Goal: Task Accomplishment & Management: Use online tool/utility

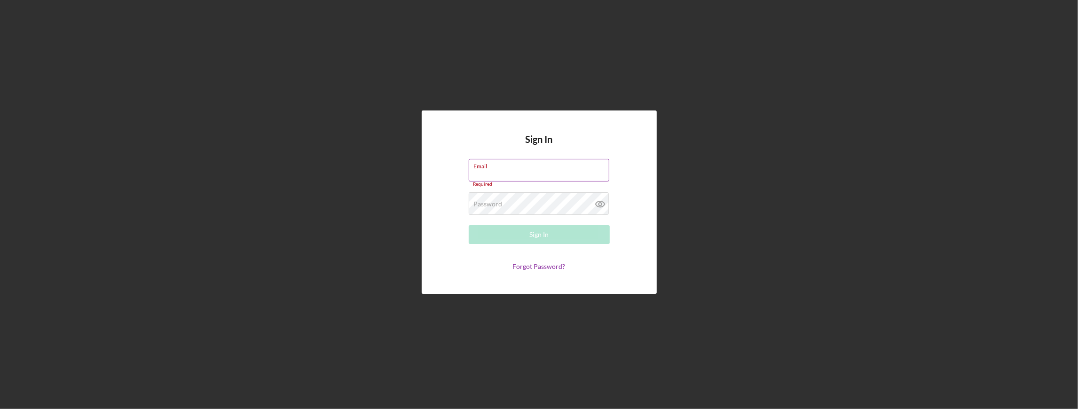
click at [498, 170] on label "Email" at bounding box center [541, 164] width 135 height 10
click at [498, 170] on input "Email" at bounding box center [539, 170] width 141 height 23
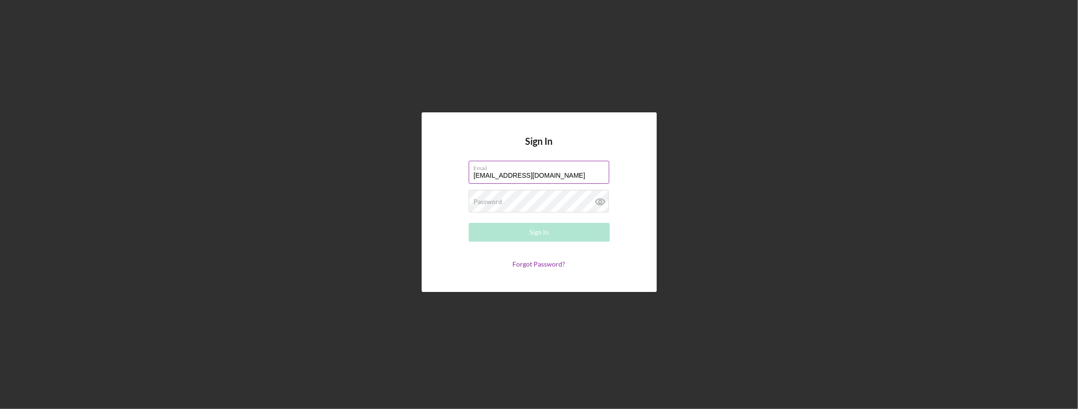
type input "[EMAIL_ADDRESS][DOMAIN_NAME]"
click at [596, 203] on icon at bounding box center [599, 202] width 9 height 6
drag, startPoint x: 596, startPoint y: 203, endPoint x: 578, endPoint y: 220, distance: 24.6
click at [596, 203] on icon at bounding box center [599, 202] width 9 height 6
click at [555, 235] on button "Sign In" at bounding box center [539, 232] width 141 height 19
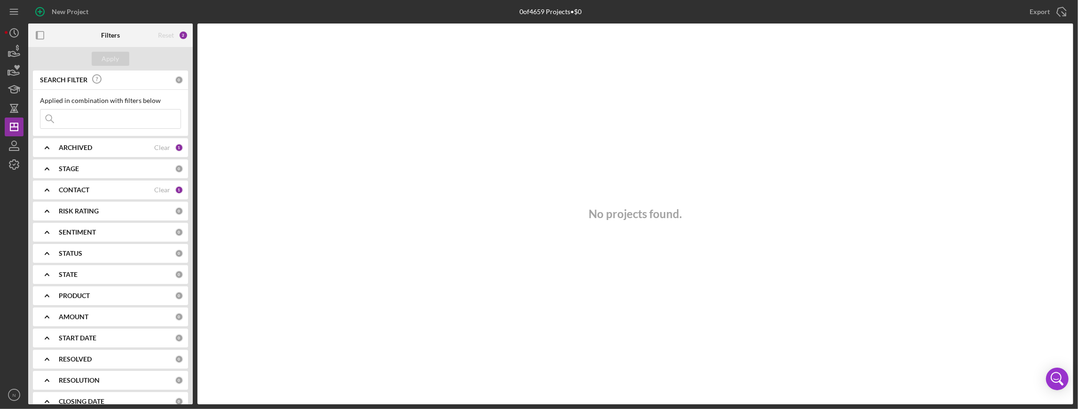
click at [48, 147] on icon "Icon/Expander" at bounding box center [47, 148] width 24 height 24
click at [49, 197] on input "Archived" at bounding box center [44, 201] width 9 height 9
checkbox input "true"
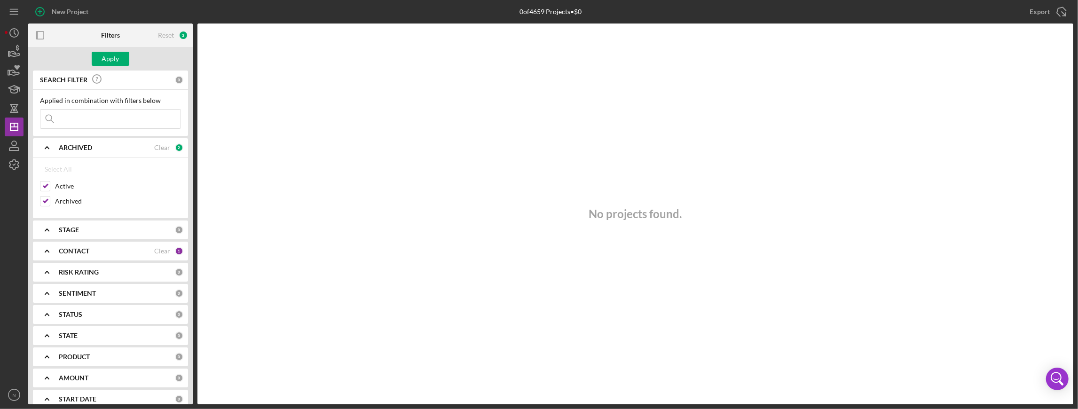
click at [74, 229] on b "STAGE" at bounding box center [69, 230] width 20 height 8
click at [55, 247] on div "Select All" at bounding box center [58, 251] width 27 height 19
checkbox input "true"
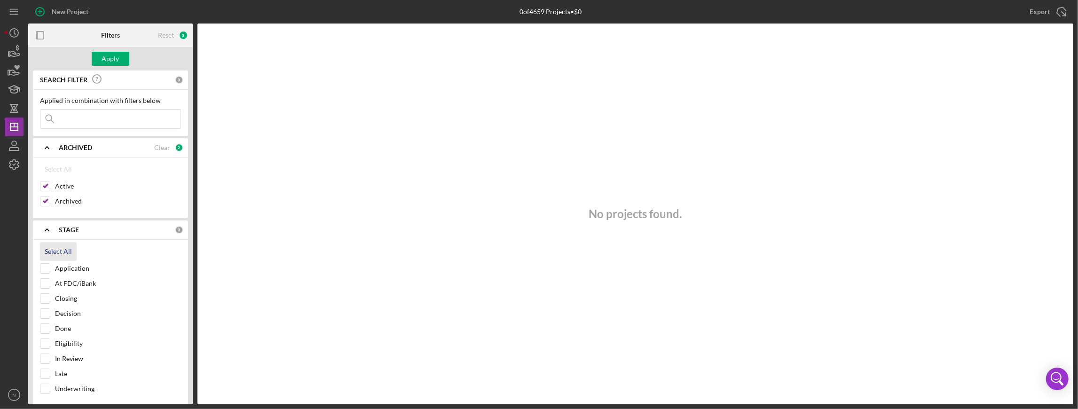
checkbox input "true"
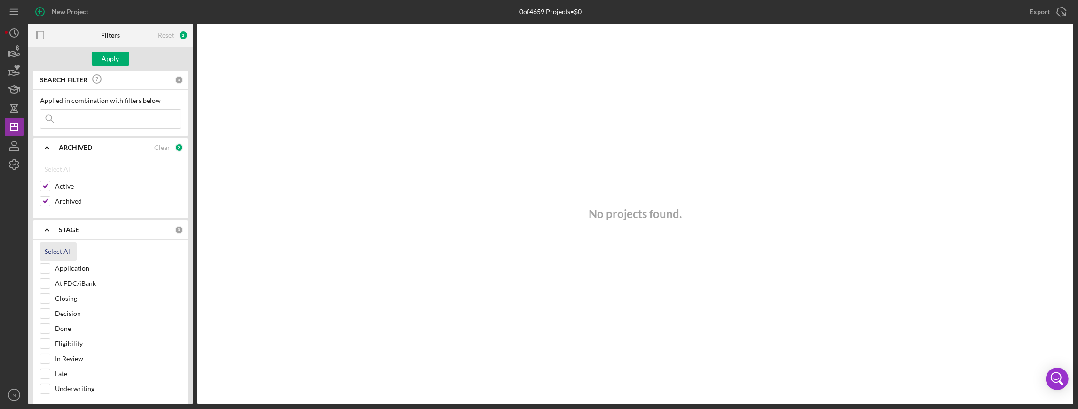
checkbox input "true"
click at [51, 229] on icon "Icon/Expander" at bounding box center [47, 230] width 24 height 24
click at [43, 250] on icon "Icon/Expander" at bounding box center [47, 251] width 24 height 24
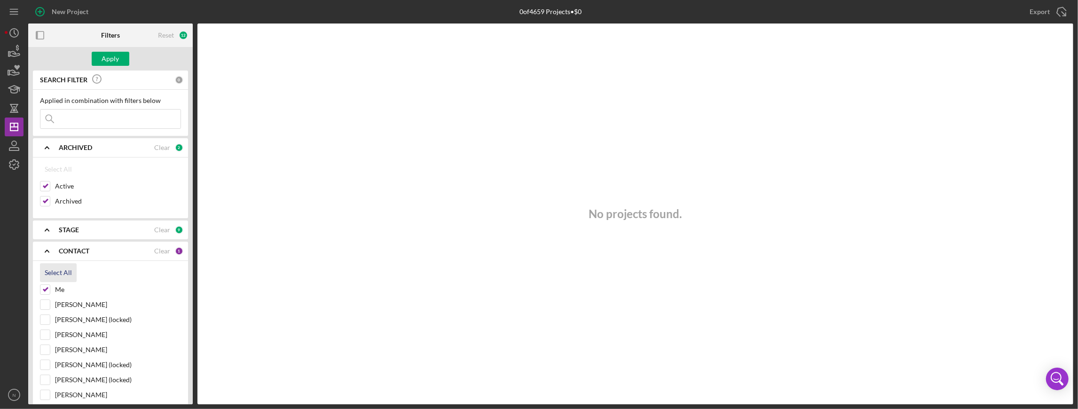
click at [47, 275] on div "Select All" at bounding box center [58, 272] width 27 height 19
checkbox input "true"
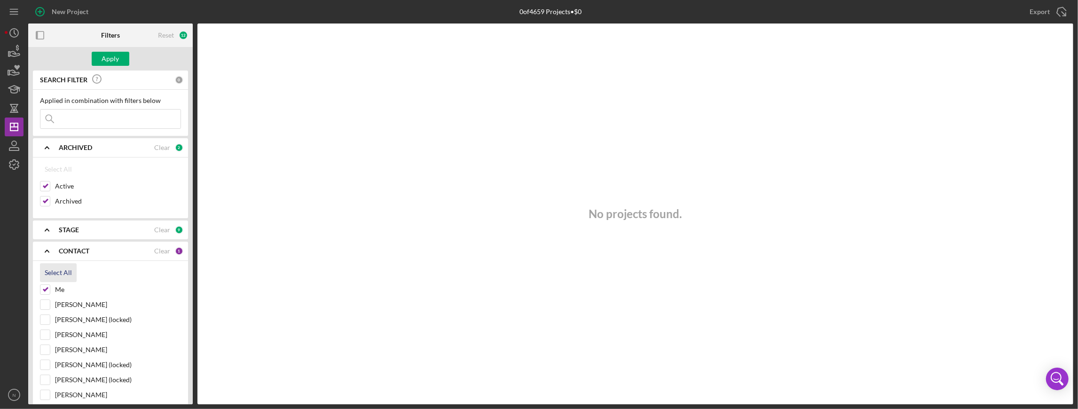
checkbox input "true"
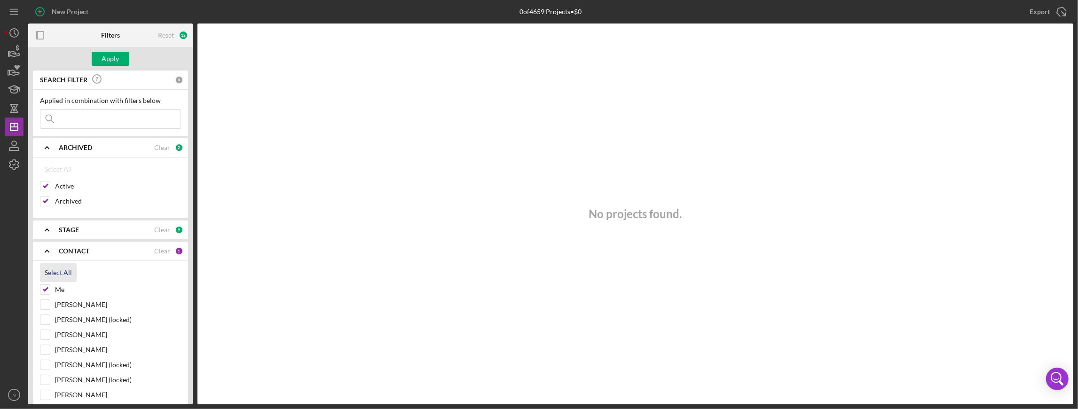
checkbox input "true"
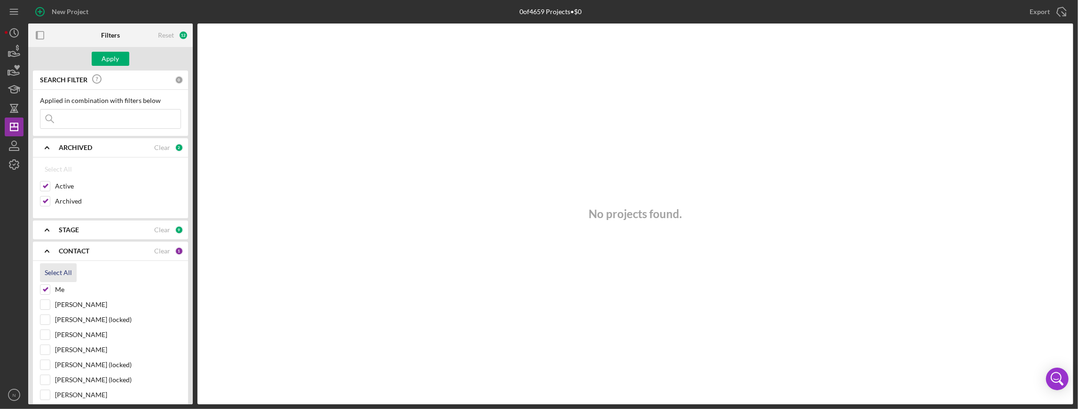
checkbox input "true"
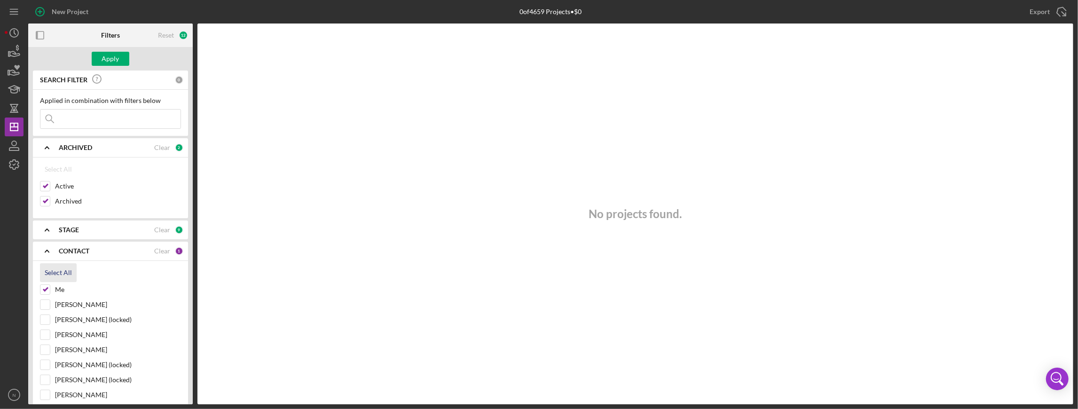
checkbox input "true"
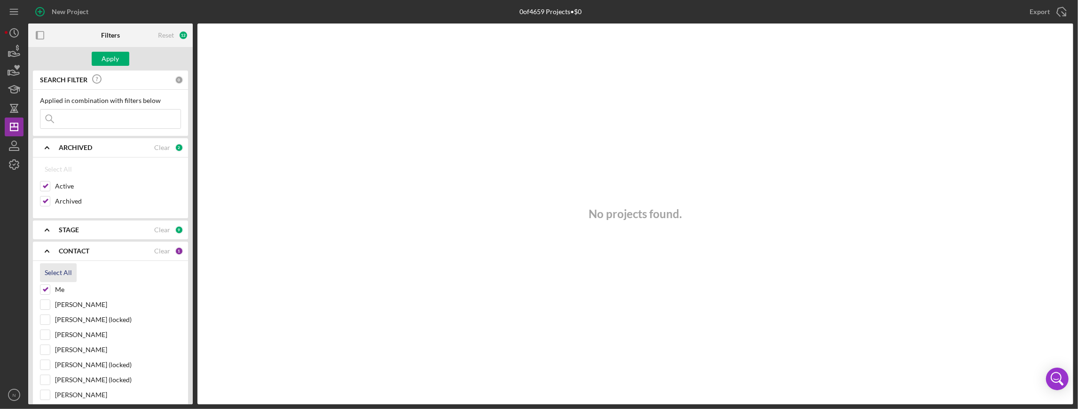
checkbox input "true"
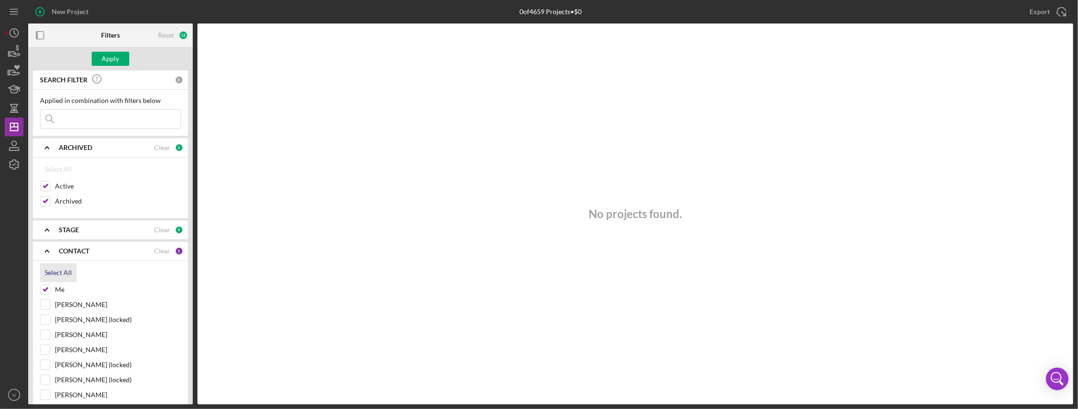
checkbox input "true"
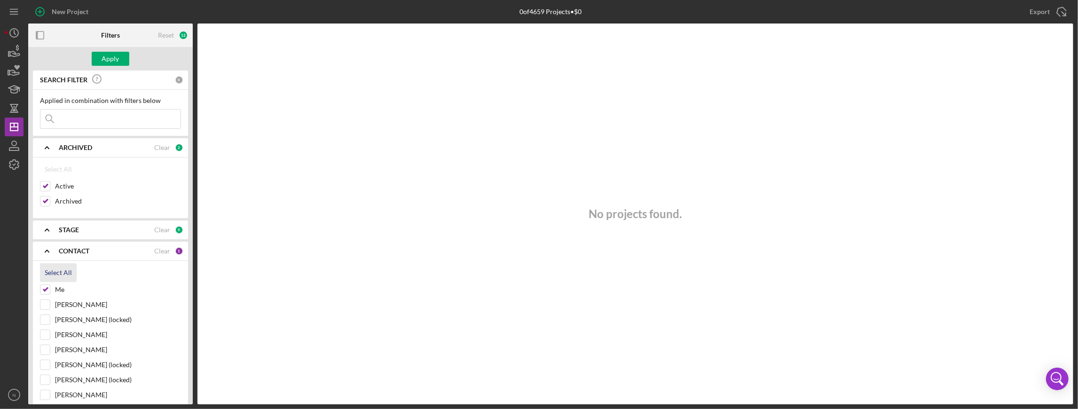
checkbox input "true"
click at [47, 247] on icon "Icon/Expander" at bounding box center [47, 251] width 24 height 24
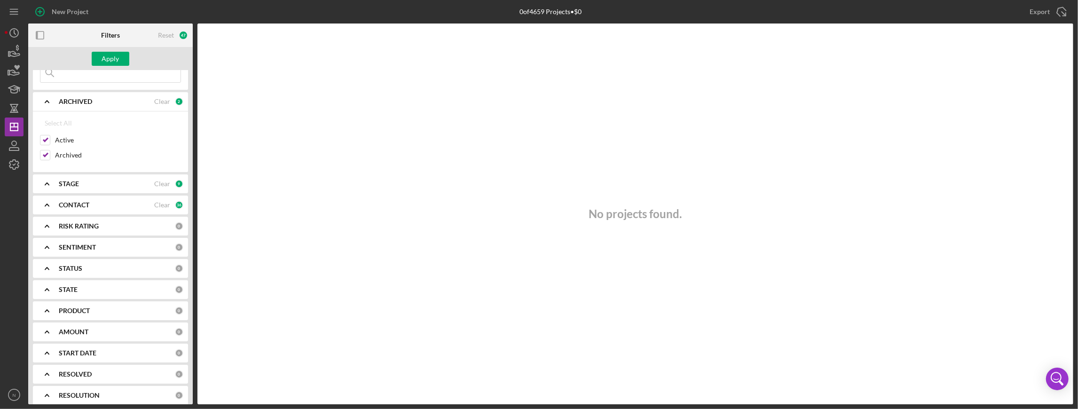
scroll to position [63, 0]
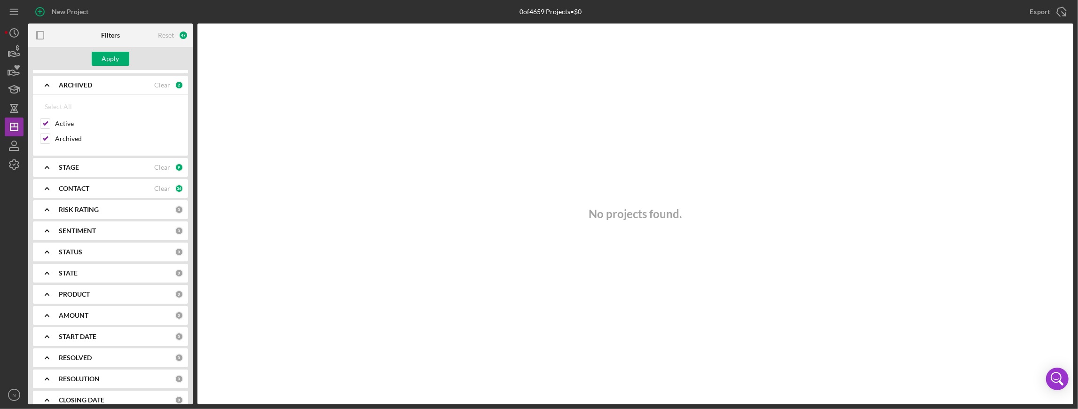
click at [49, 216] on icon "Icon/Expander" at bounding box center [47, 210] width 24 height 24
click at [43, 294] on icon "Icon/Expander" at bounding box center [47, 292] width 24 height 24
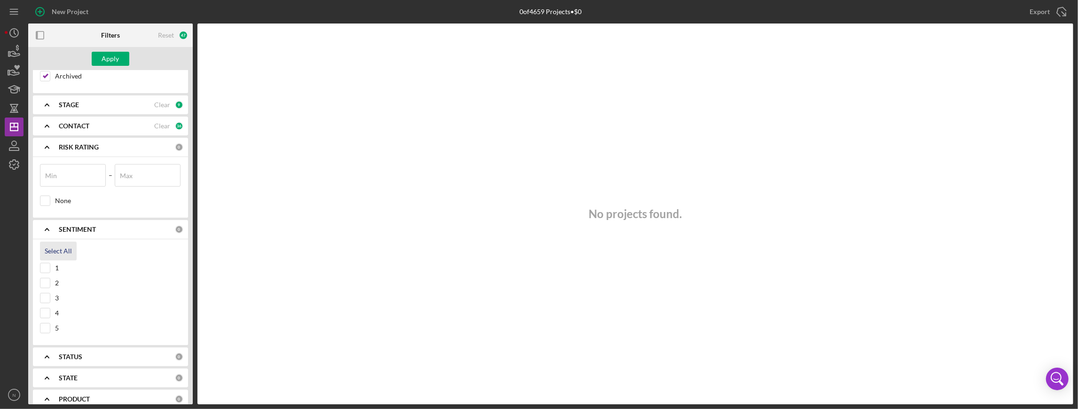
click at [43, 249] on button "Select All" at bounding box center [58, 251] width 37 height 19
checkbox input "true"
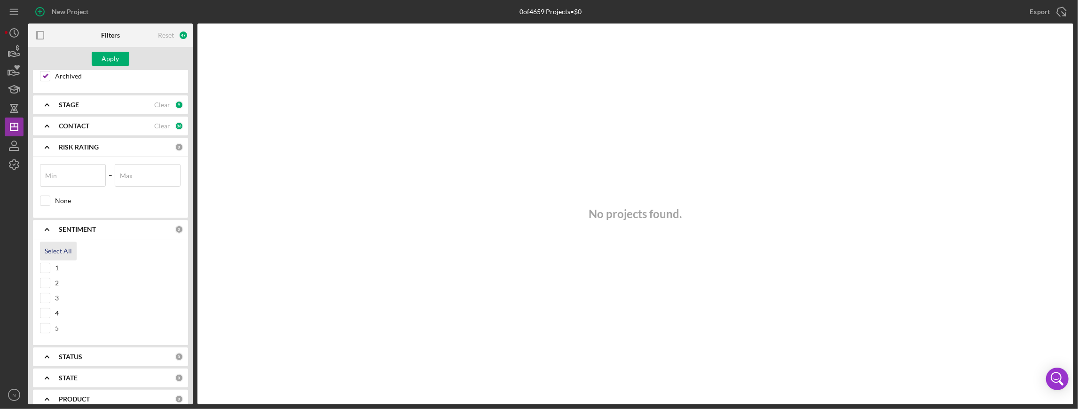
checkbox input "true"
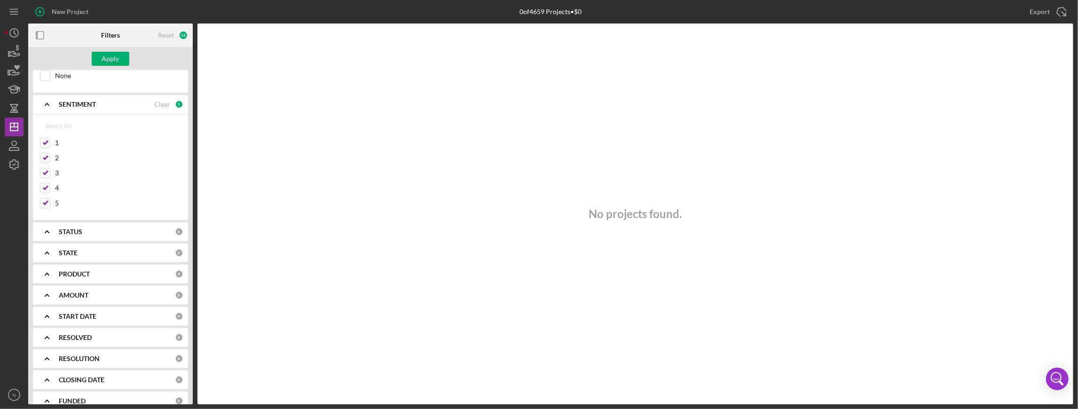
scroll to position [251, 0]
click at [49, 227] on icon "Icon/Expander" at bounding box center [47, 232] width 24 height 24
click at [51, 247] on div "Select All" at bounding box center [58, 253] width 27 height 19
checkbox input "true"
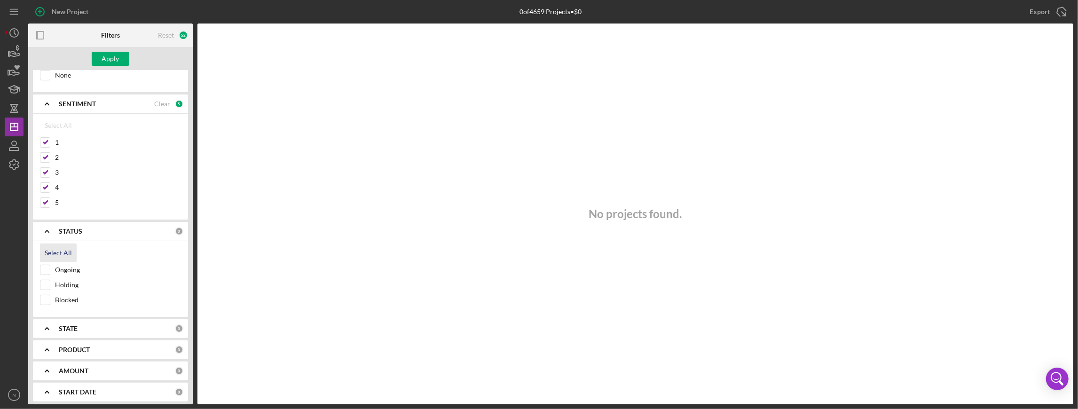
checkbox input "true"
click at [42, 223] on icon "Icon/Expander" at bounding box center [47, 232] width 24 height 24
click at [50, 271] on icon "Icon/Expander" at bounding box center [47, 274] width 24 height 24
click at [53, 290] on div "Select All" at bounding box center [58, 295] width 27 height 19
checkbox input "true"
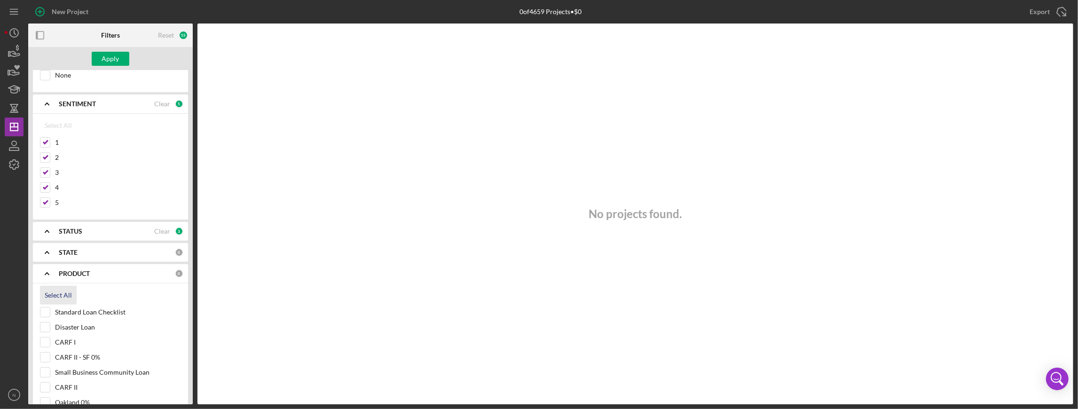
checkbox input "true"
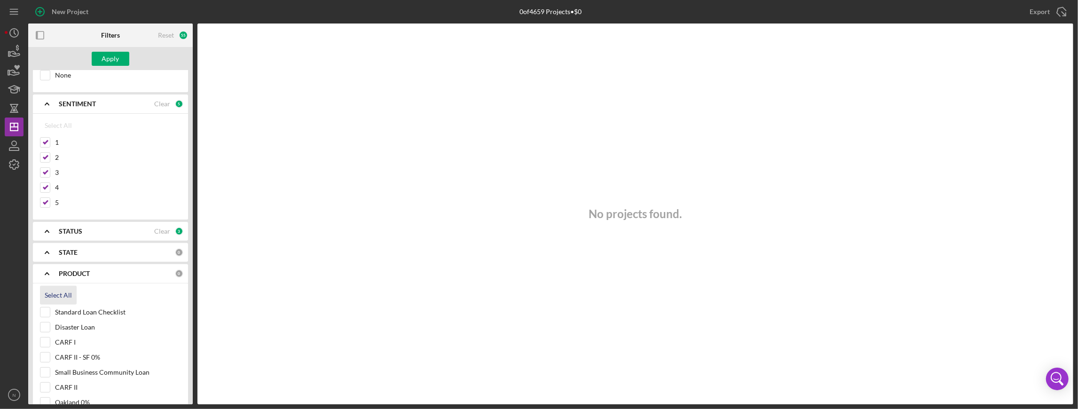
checkbox input "true"
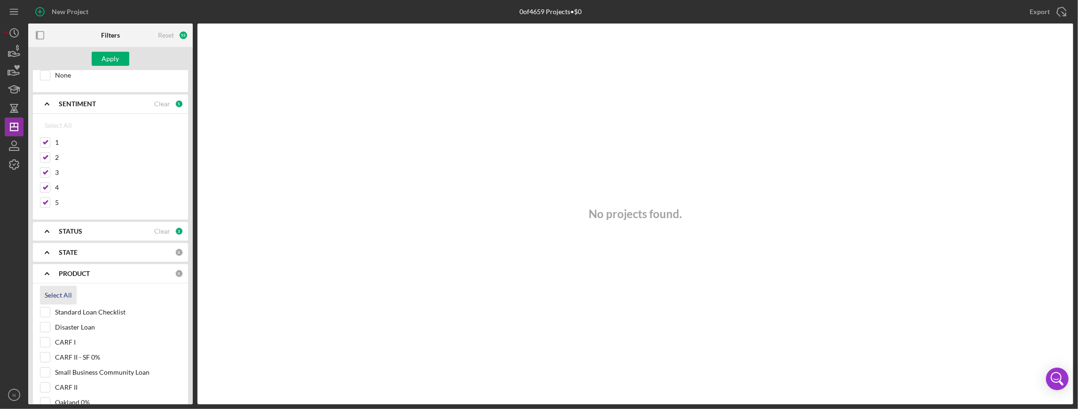
checkbox input "true"
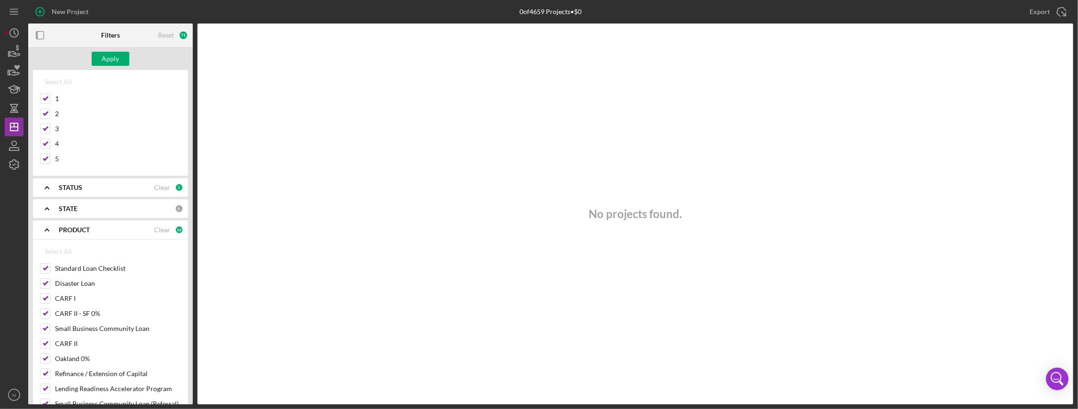
scroll to position [313, 0]
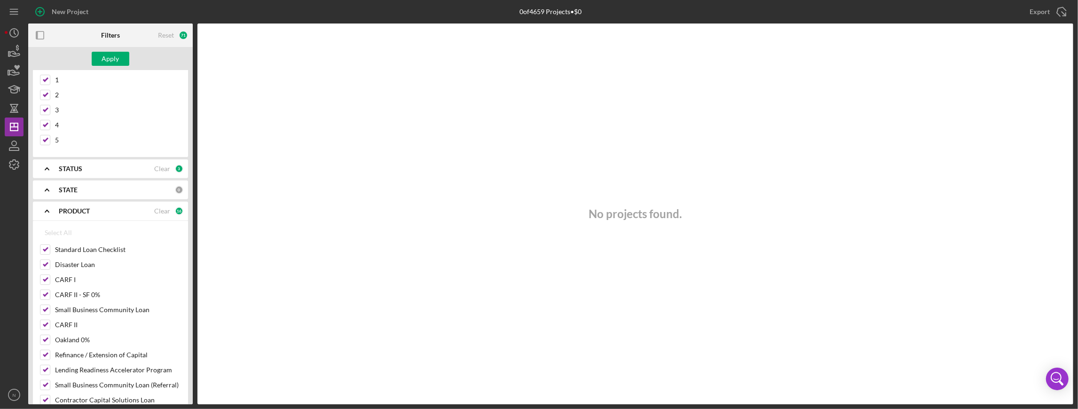
click at [162, 207] on div "Clear" at bounding box center [162, 211] width 16 height 8
checkbox input "false"
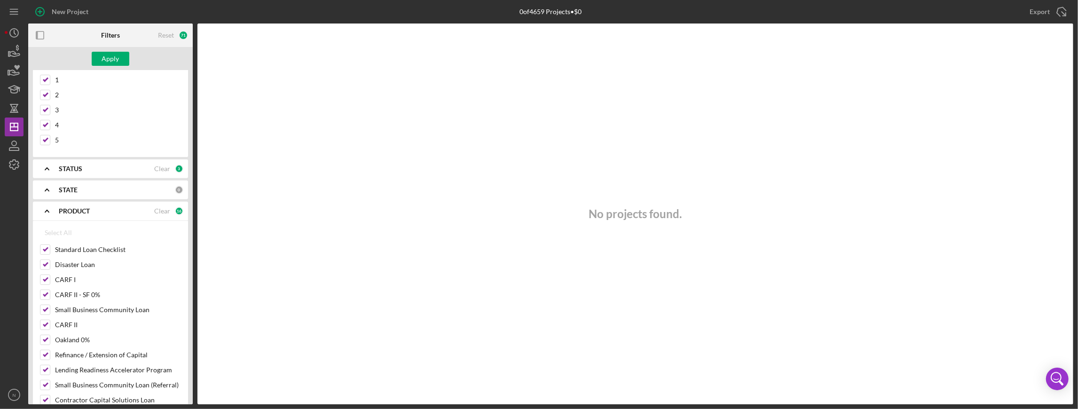
checkbox input "false"
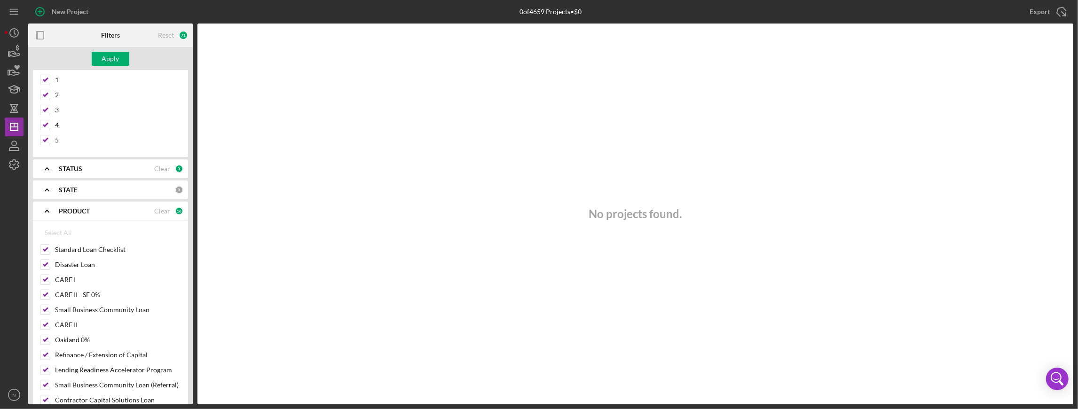
checkbox input "false"
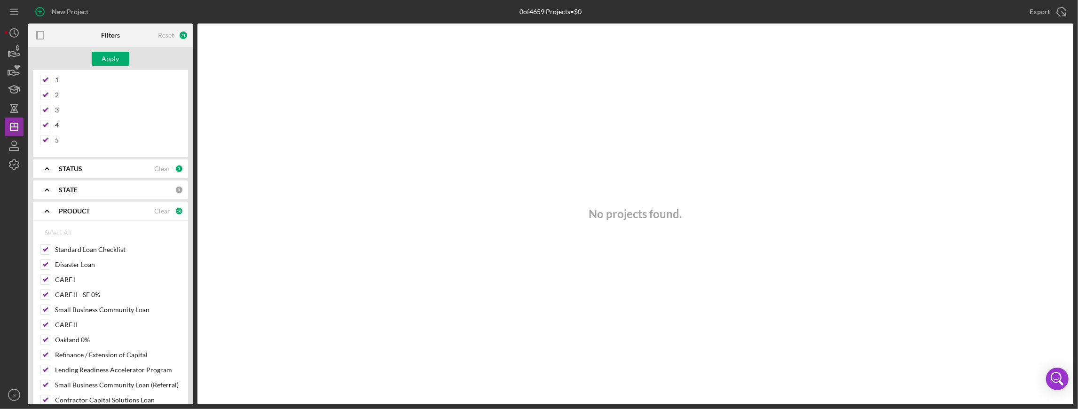
checkbox input "false"
click at [106, 245] on label "Standard Loan Checklist" at bounding box center [118, 249] width 126 height 9
click at [50, 245] on input "Standard Loan Checklist" at bounding box center [44, 249] width 9 height 9
checkbox input "true"
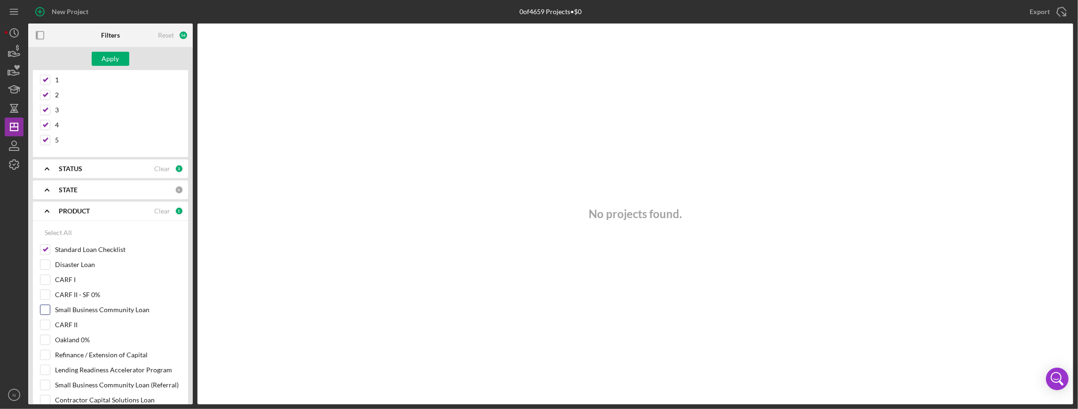
click at [77, 306] on label "Small Business Community Loan" at bounding box center [118, 309] width 126 height 9
click at [50, 306] on input "Small Business Community Loan" at bounding box center [44, 309] width 9 height 9
checkbox input "true"
click at [81, 335] on label "Oakland 0%" at bounding box center [118, 339] width 126 height 9
click at [50, 335] on input "Oakland 0%" at bounding box center [44, 339] width 9 height 9
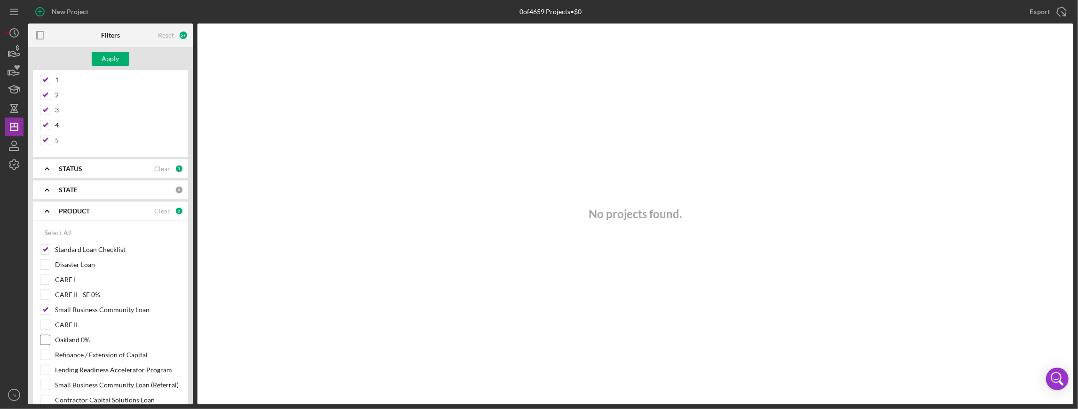
checkbox input "true"
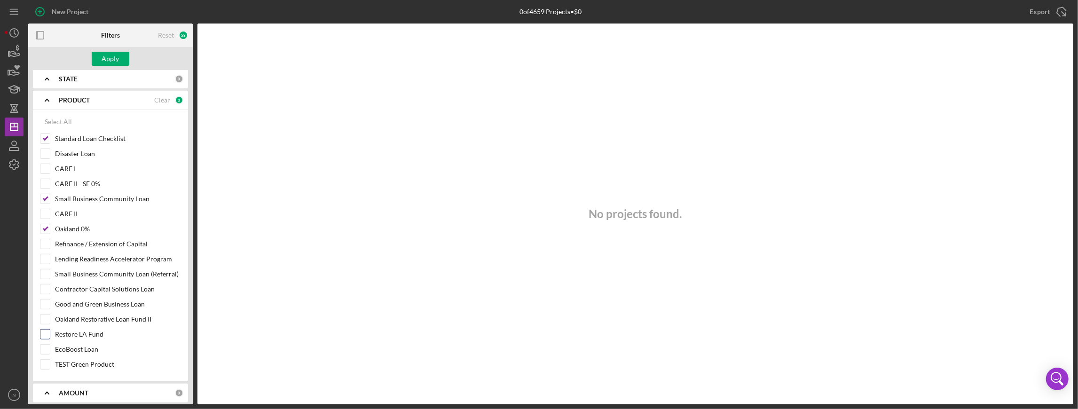
scroll to position [439, 0]
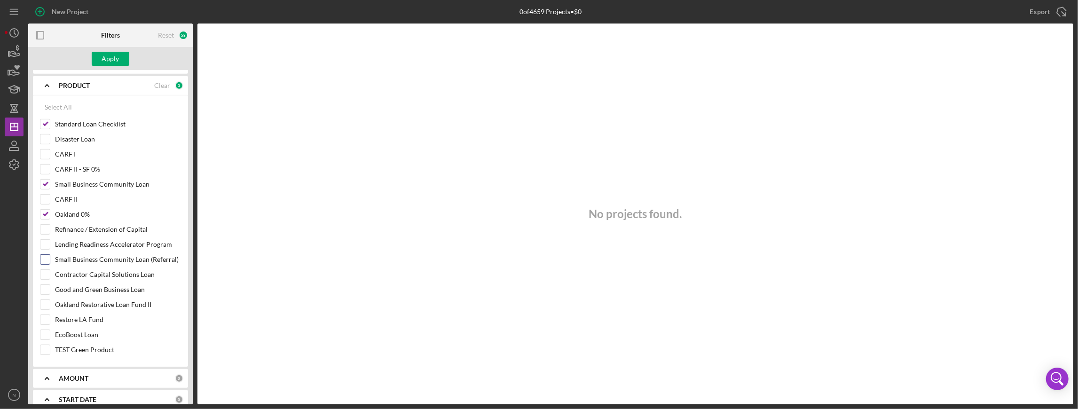
click at [88, 255] on label "Small Business Community Loan (Referral)" at bounding box center [118, 259] width 126 height 9
click at [50, 255] on input "Small Business Community Loan (Referral)" at bounding box center [44, 259] width 9 height 9
checkbox input "true"
click at [82, 272] on div "Contractor Capital Solutions Loan" at bounding box center [110, 276] width 141 height 15
click at [56, 270] on label "Contractor Capital Solutions Loan" at bounding box center [118, 274] width 126 height 9
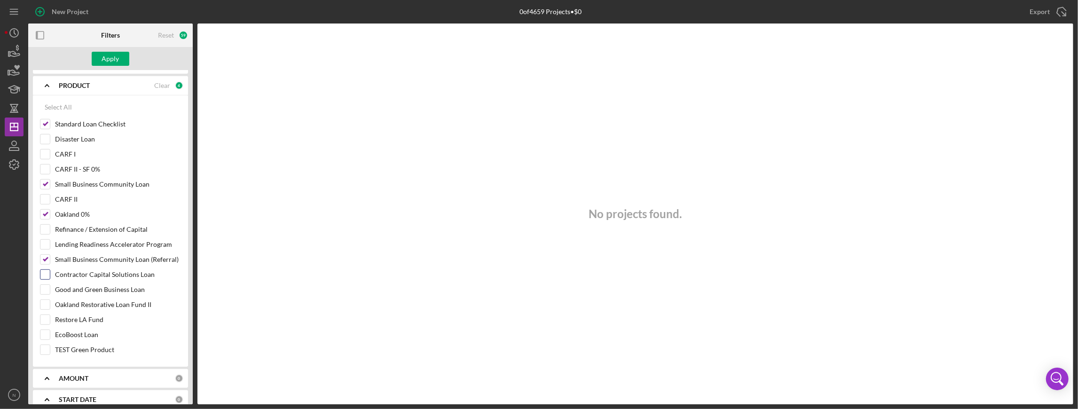
click at [50, 270] on input "Contractor Capital Solutions Loan" at bounding box center [44, 274] width 9 height 9
checkbox input "true"
click at [52, 285] on div "Good and Green Business Loan" at bounding box center [110, 292] width 141 height 15
click at [44, 285] on input "Good and Green Business Loan" at bounding box center [44, 289] width 9 height 9
checkbox input "true"
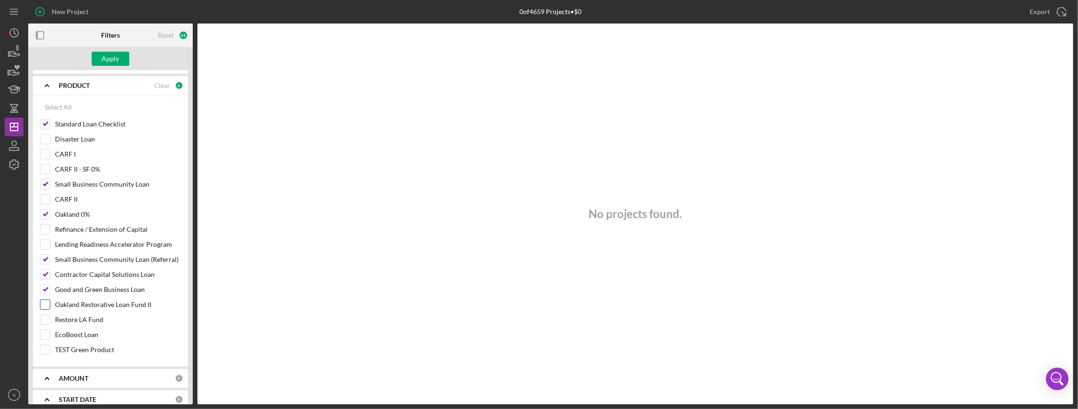
click at [43, 300] on input "Oakland Restorative Loan Fund II" at bounding box center [44, 304] width 9 height 9
checkbox input "true"
click at [44, 315] on input "Restore LA Fund" at bounding box center [44, 319] width 9 height 9
checkbox input "true"
click at [47, 330] on input "EcoBoost Loan" at bounding box center [44, 334] width 9 height 9
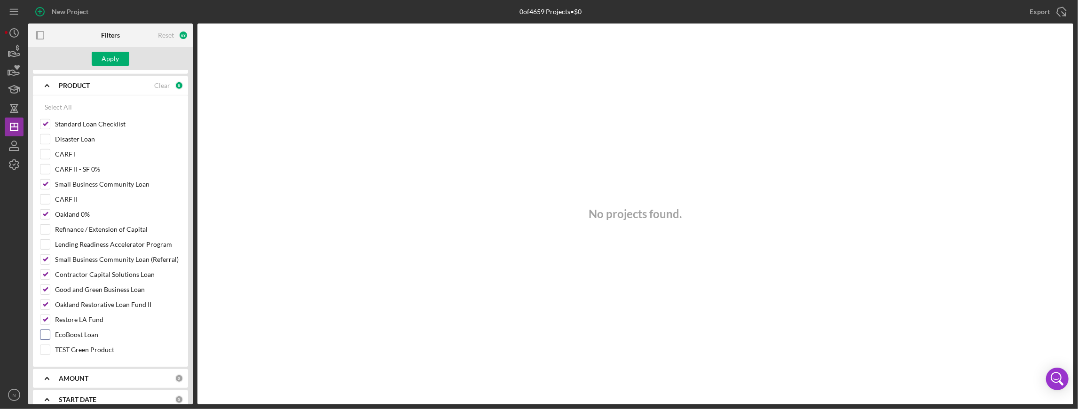
checkbox input "true"
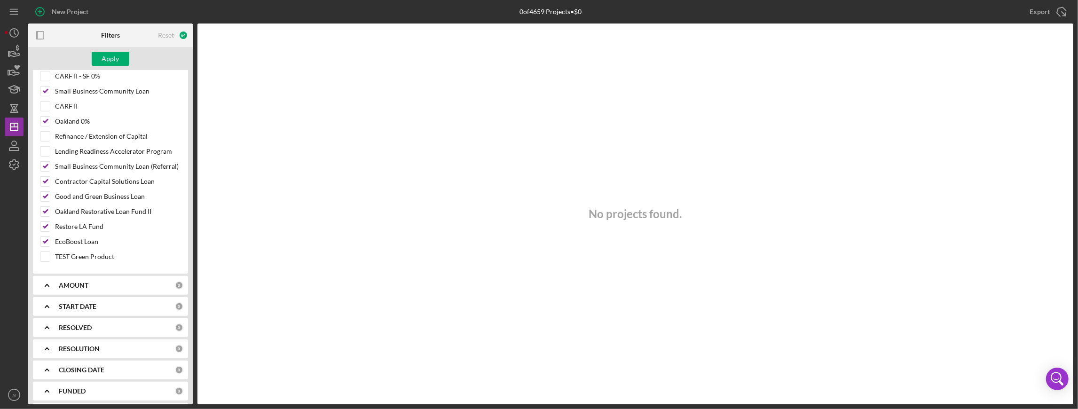
scroll to position [547, 0]
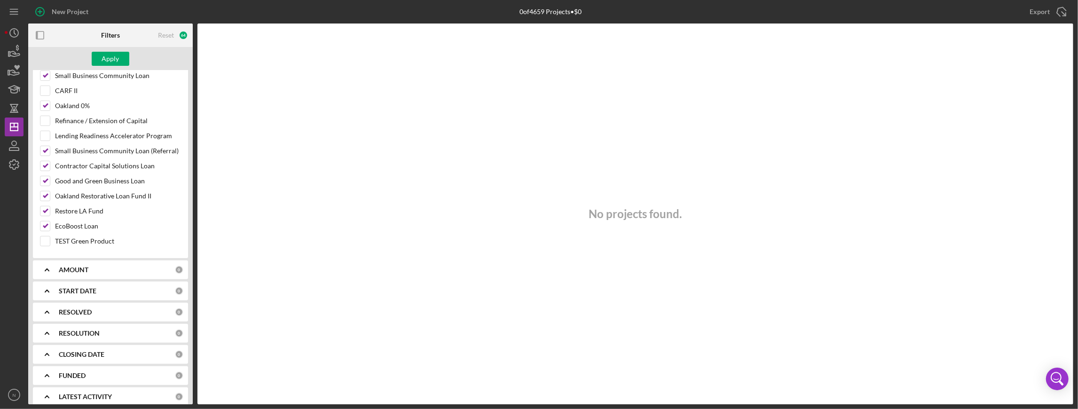
click at [44, 325] on icon "Icon/Expander" at bounding box center [47, 334] width 24 height 24
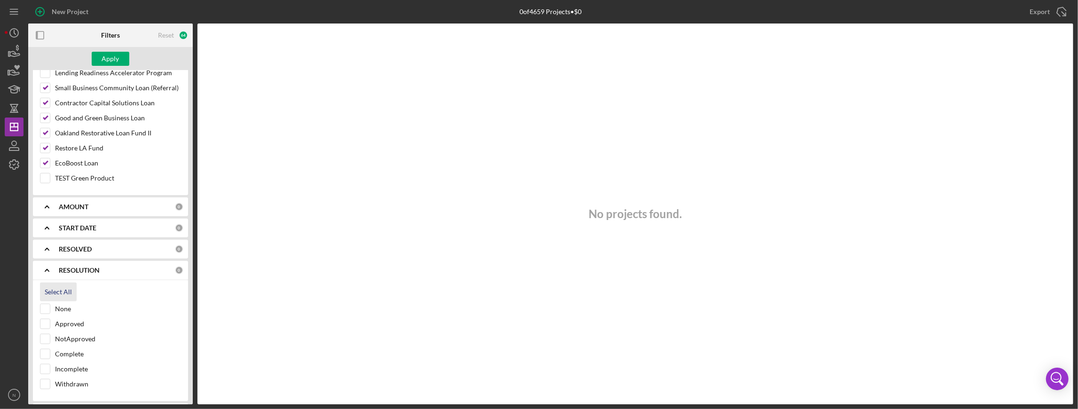
click at [51, 285] on div "Select All" at bounding box center [58, 292] width 27 height 19
checkbox input "true"
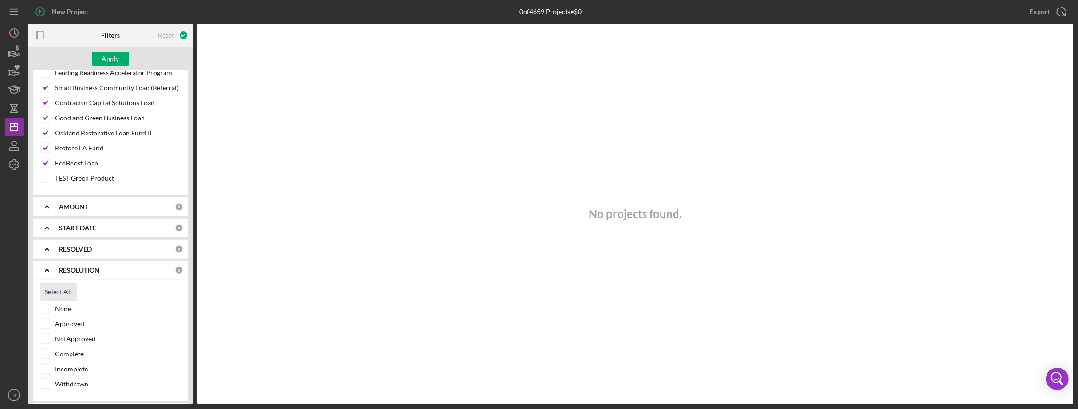
checkbox input "true"
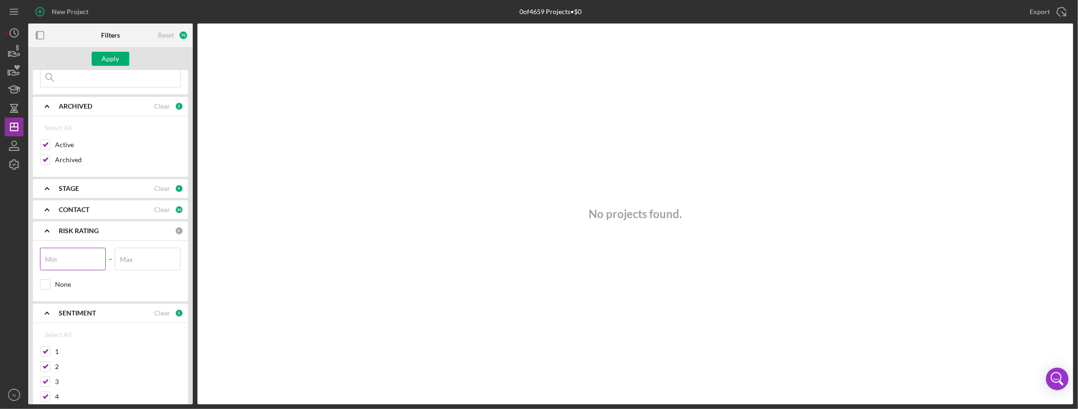
scroll to position [0, 0]
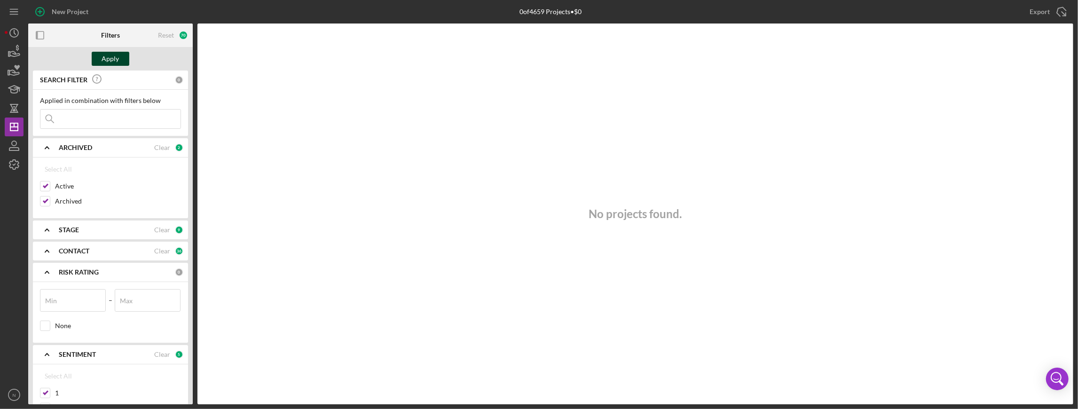
click at [113, 59] on div "Apply" at bounding box center [110, 59] width 17 height 14
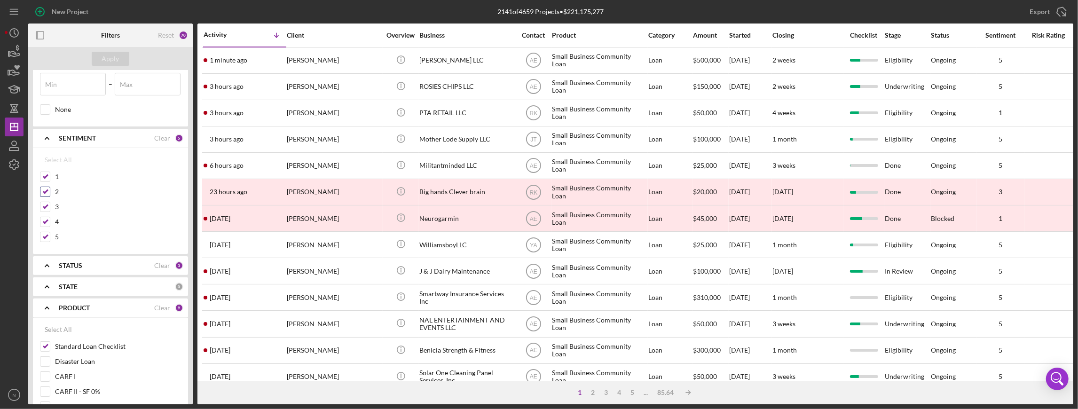
scroll to position [219, 0]
click at [52, 279] on icon "Icon/Expander" at bounding box center [47, 284] width 24 height 24
click at [54, 303] on div "Select All" at bounding box center [58, 305] width 27 height 19
checkbox input "true"
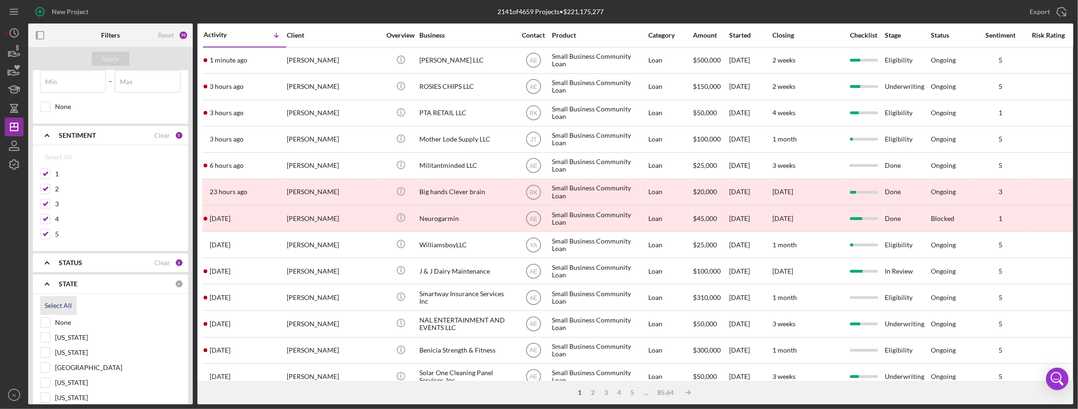
checkbox input "true"
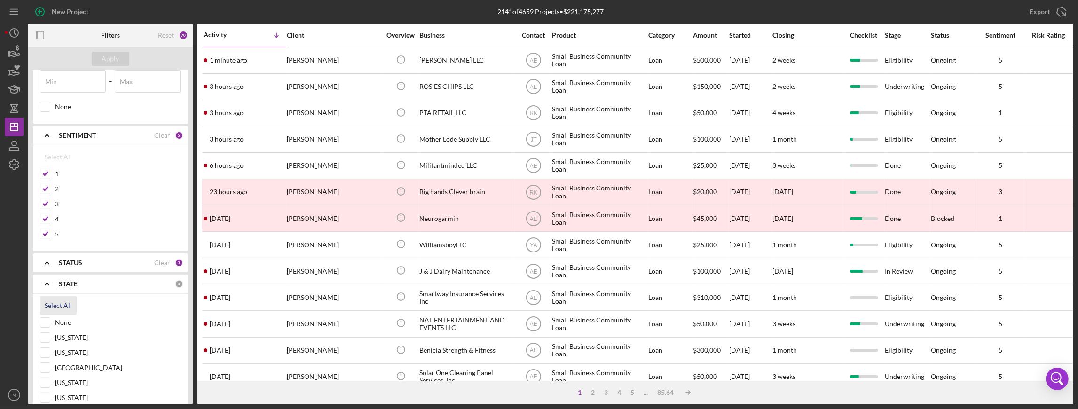
checkbox input "true"
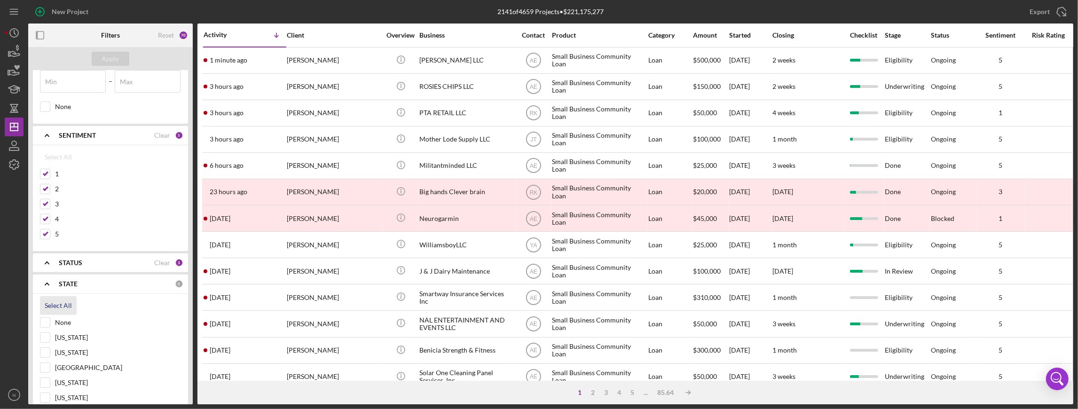
checkbox input "true"
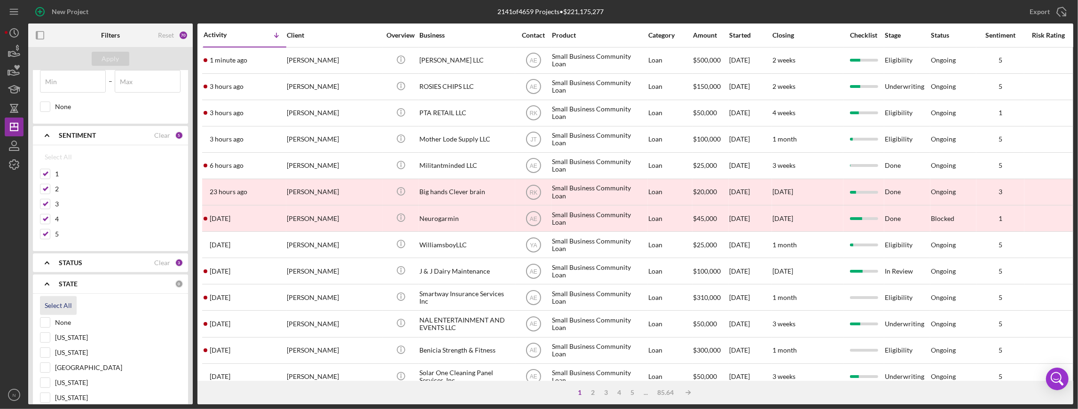
checkbox input "true"
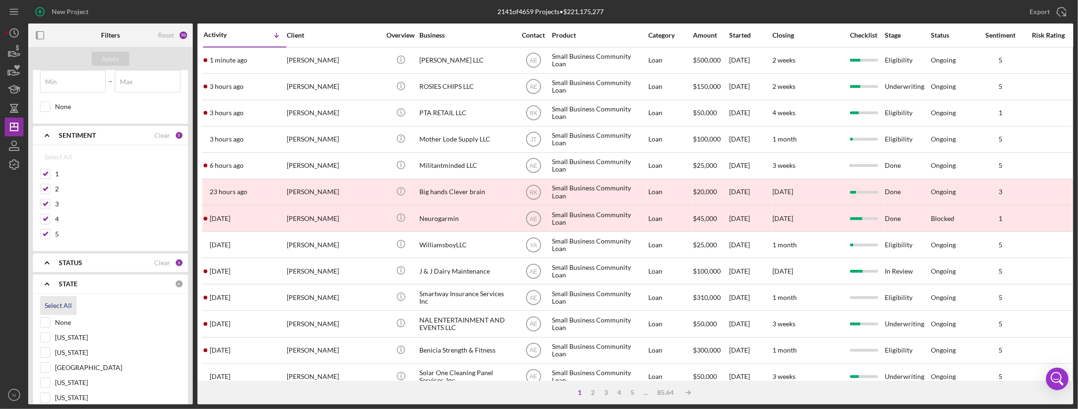
checkbox input "true"
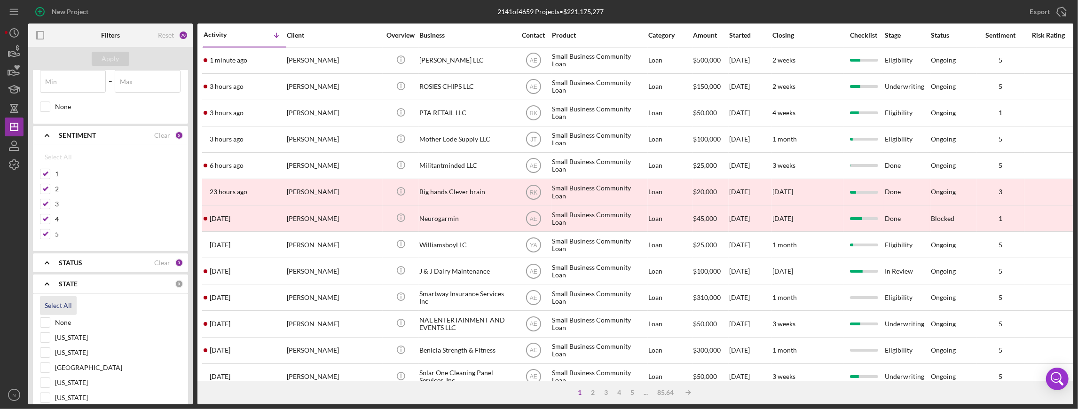
checkbox input "true"
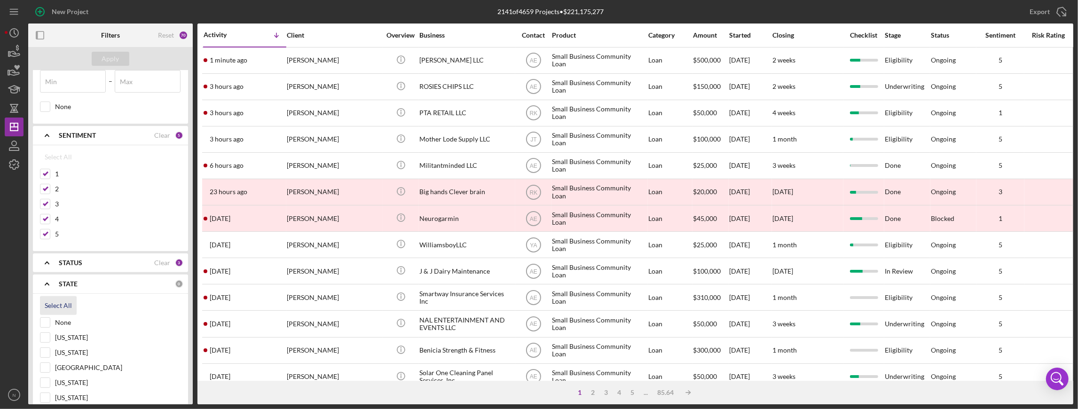
checkbox input "true"
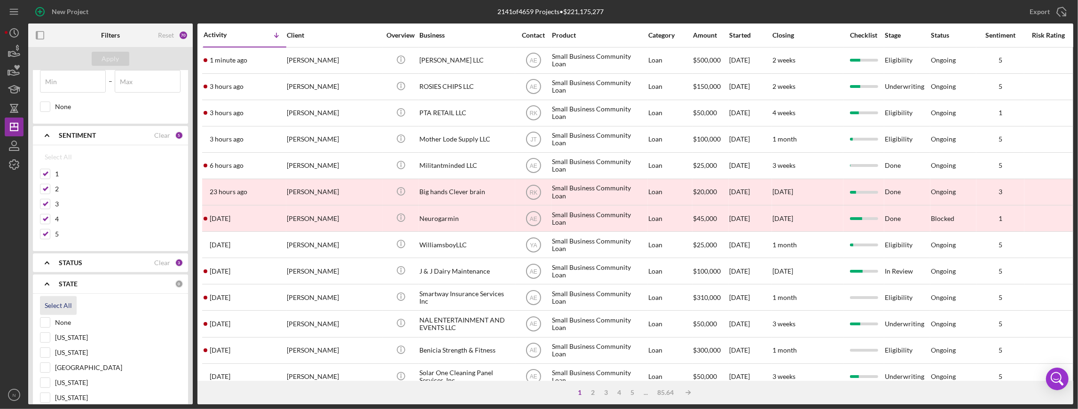
checkbox input "true"
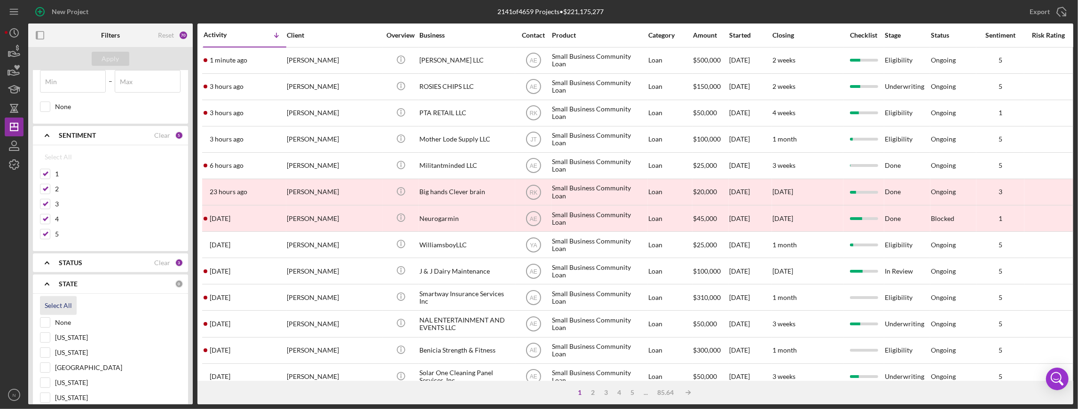
checkbox input "true"
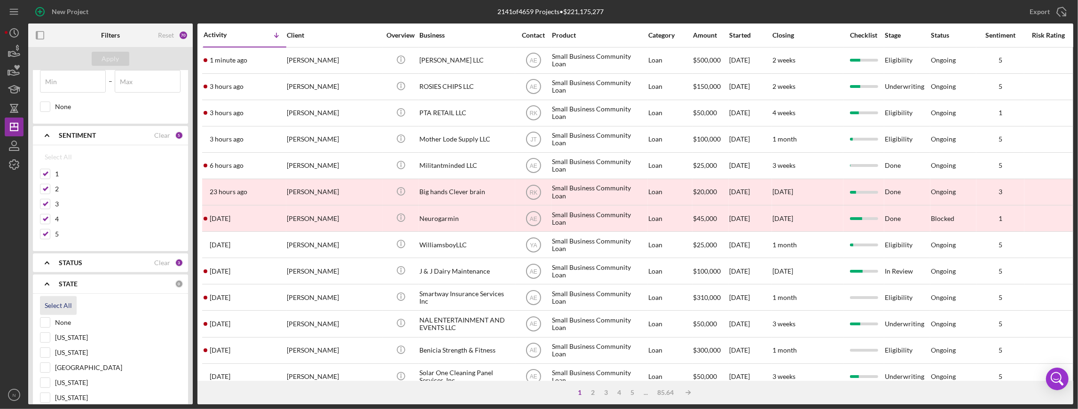
checkbox input "true"
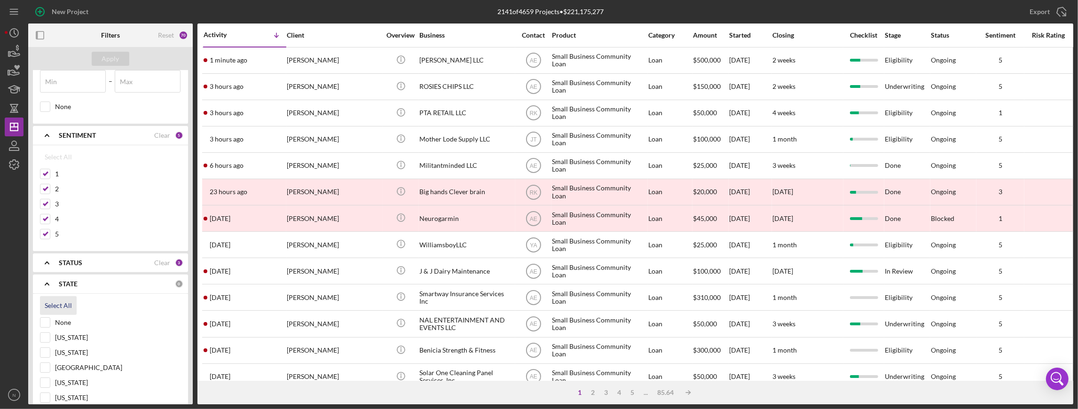
checkbox input "true"
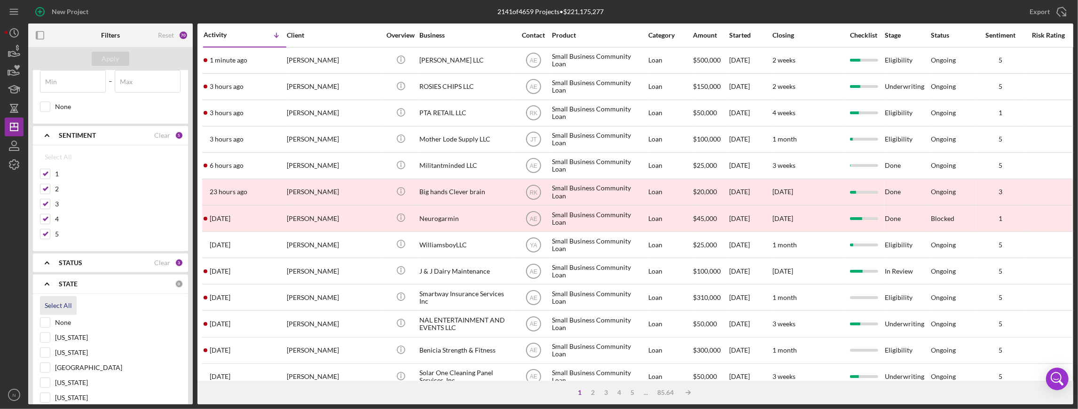
checkbox input "true"
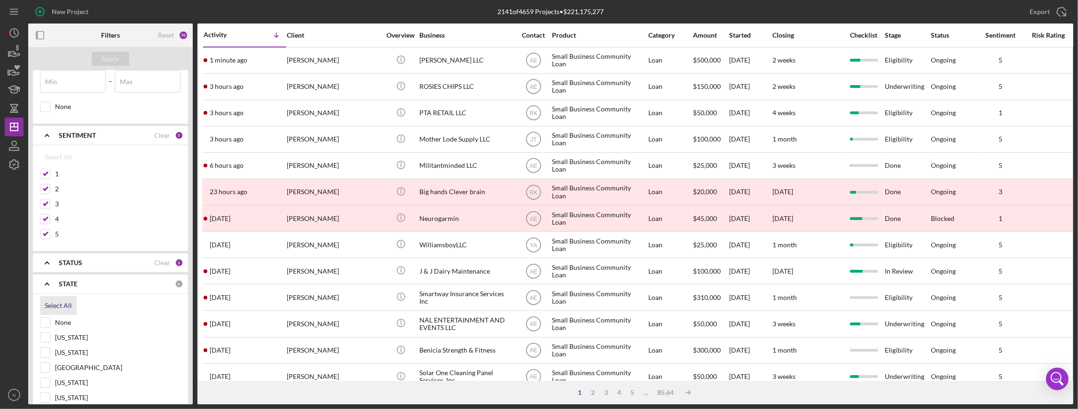
checkbox input "true"
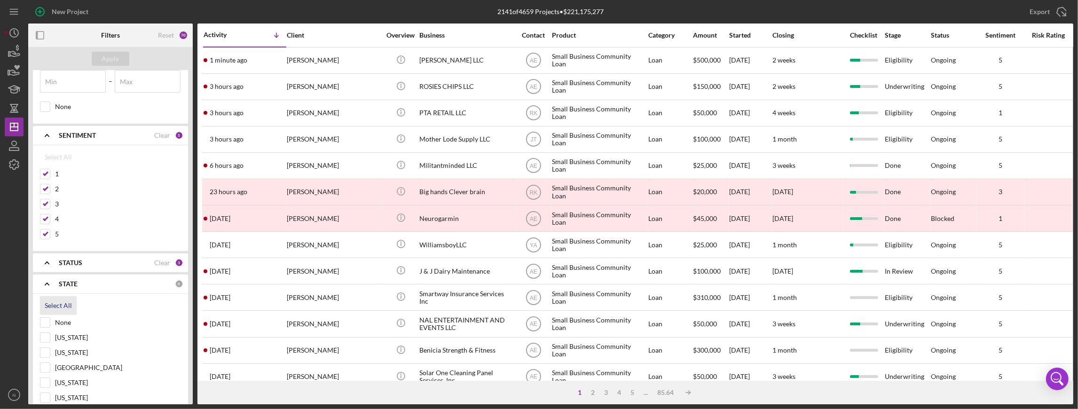
checkbox input "true"
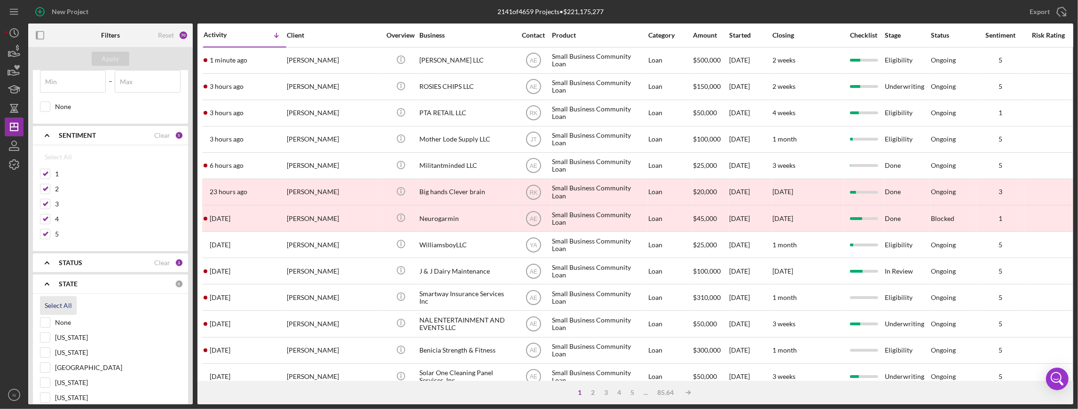
checkbox input "true"
click at [119, 60] on button "Apply" at bounding box center [111, 59] width 38 height 14
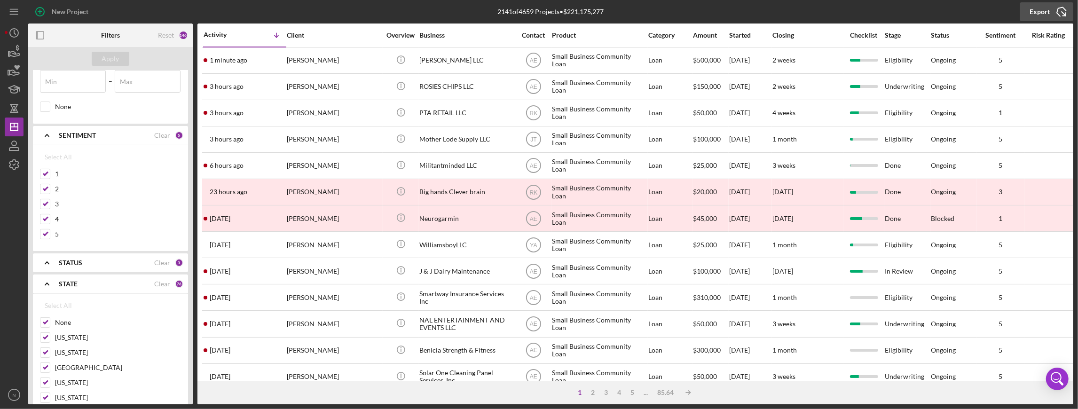
click at [1044, 18] on div "Export" at bounding box center [1040, 11] width 20 height 19
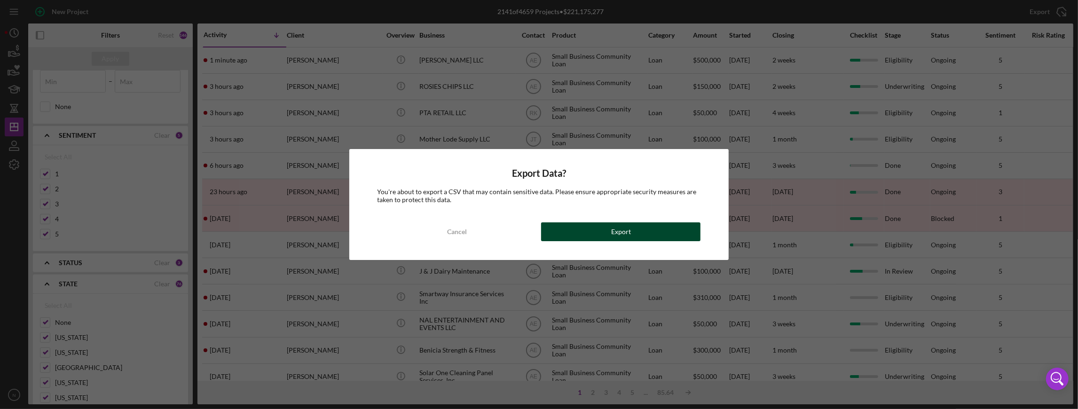
click at [588, 225] on button "Export" at bounding box center [620, 231] width 159 height 19
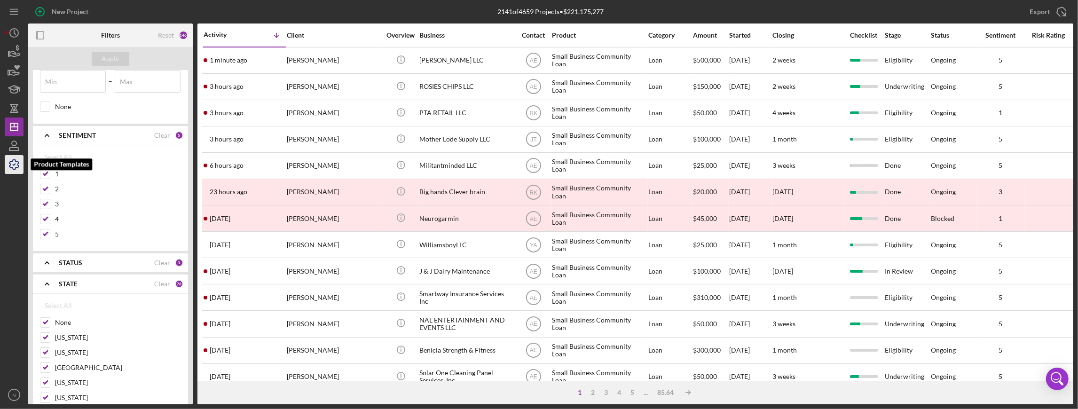
click at [14, 162] on icon "button" at bounding box center [14, 165] width 24 height 24
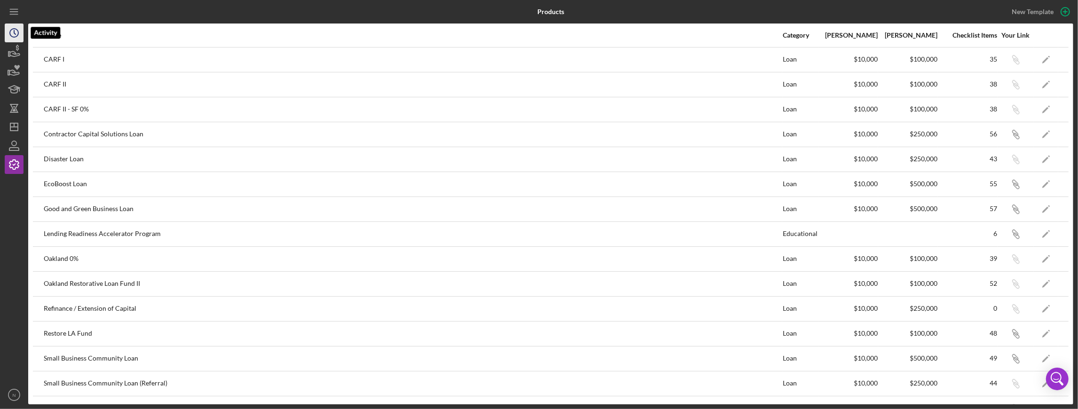
click at [5, 27] on icon "Icon/History" at bounding box center [14, 33] width 24 height 24
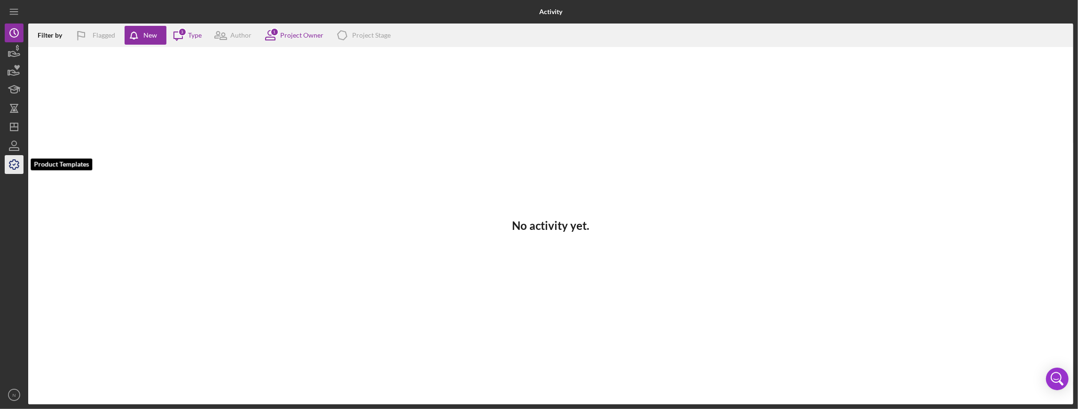
click at [10, 165] on icon "button" at bounding box center [13, 164] width 9 height 9
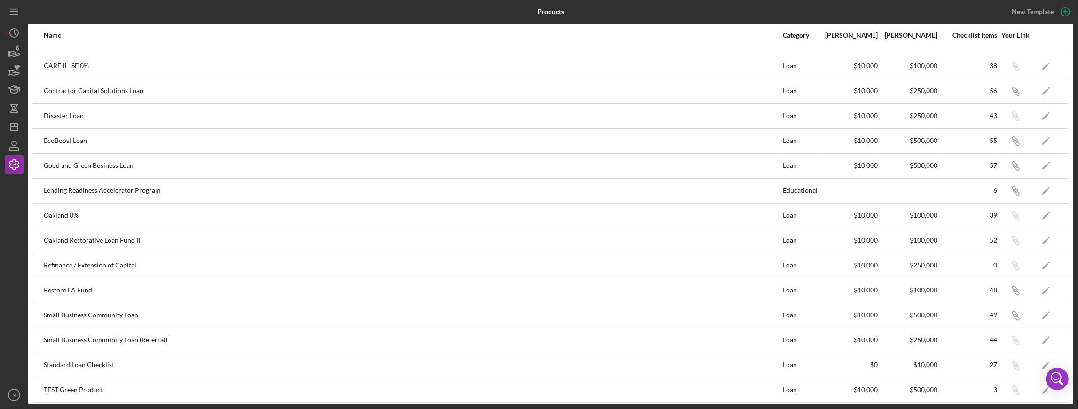
scroll to position [44, 0]
click at [1040, 284] on icon "Icon/Edit" at bounding box center [1046, 289] width 21 height 21
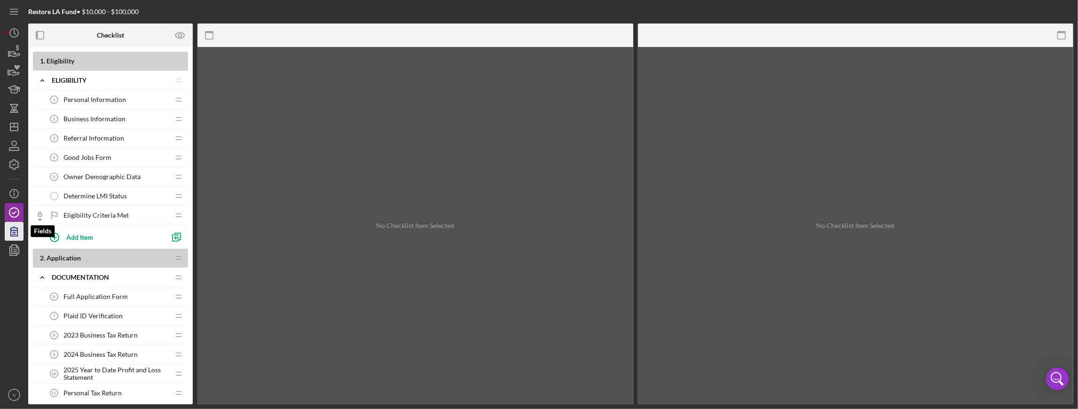
click at [15, 233] on icon "button" at bounding box center [14, 232] width 24 height 24
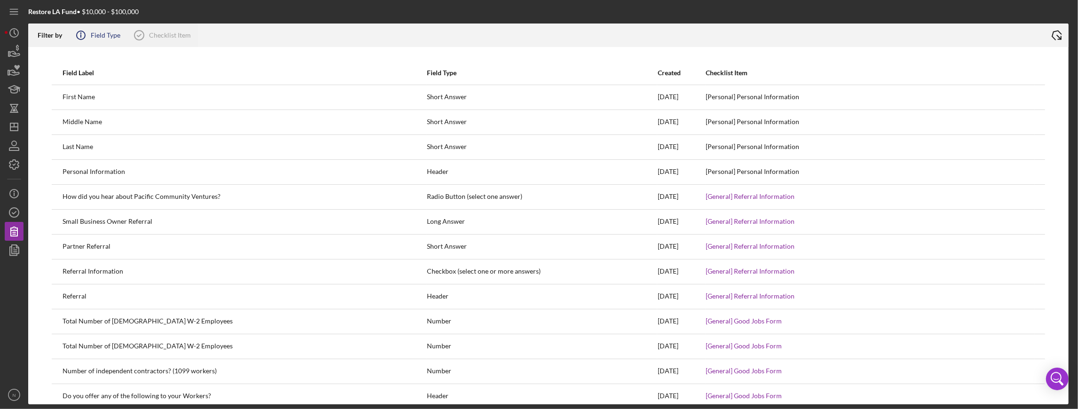
click at [91, 35] on icon "Icon/Info" at bounding box center [81, 36] width 24 height 24
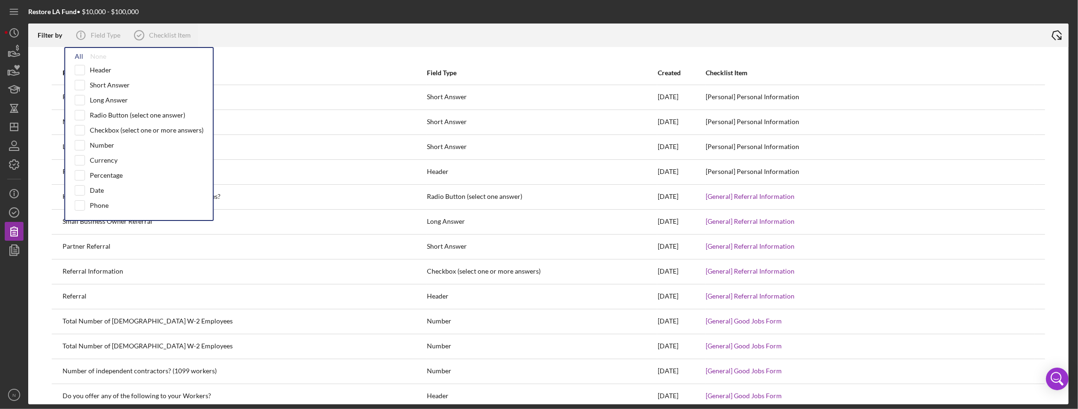
click at [78, 58] on div "All" at bounding box center [79, 57] width 8 height 8
checkbox input "true"
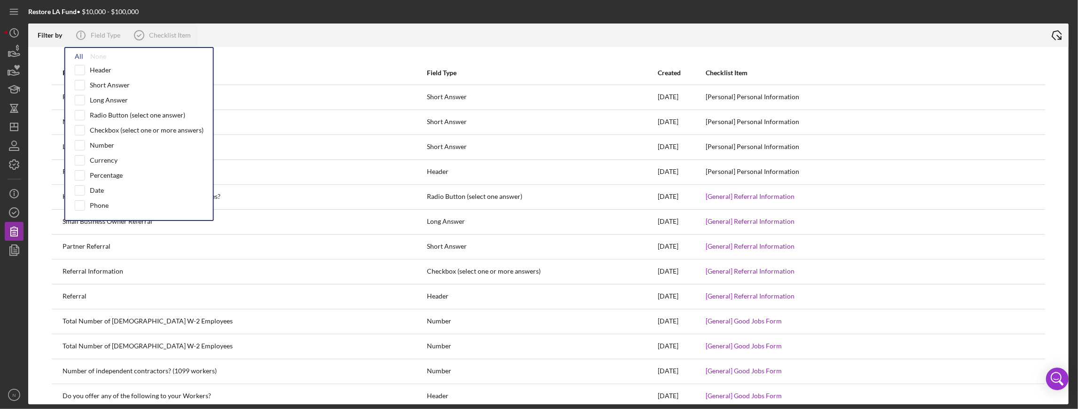
checkbox input "true"
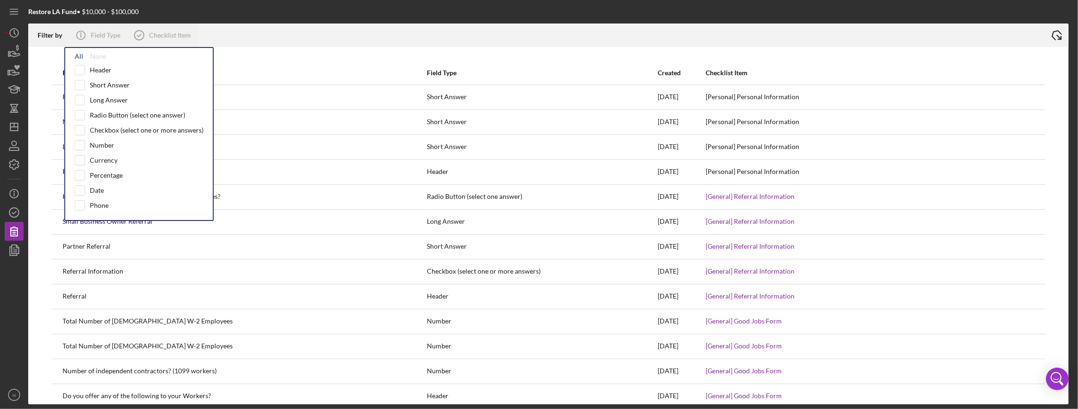
checkbox input "true"
click at [133, 38] on icon at bounding box center [139, 36] width 24 height 24
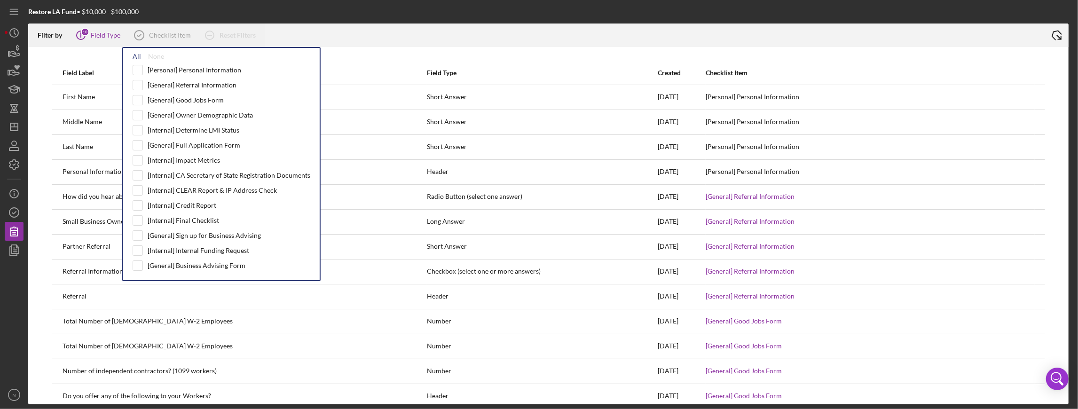
click at [133, 59] on div "All" at bounding box center [137, 57] width 8 height 8
checkbox input "true"
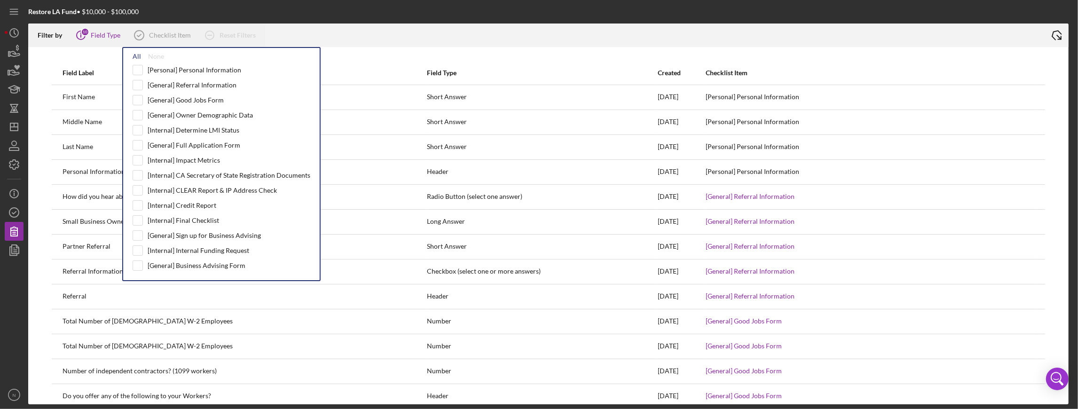
checkbox input "true"
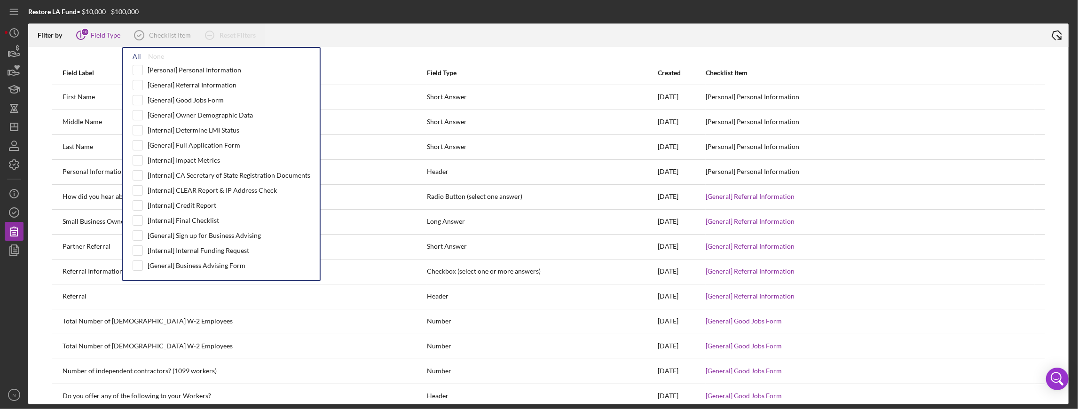
checkbox input "true"
click at [1035, 38] on div at bounding box center [655, 36] width 780 height 24
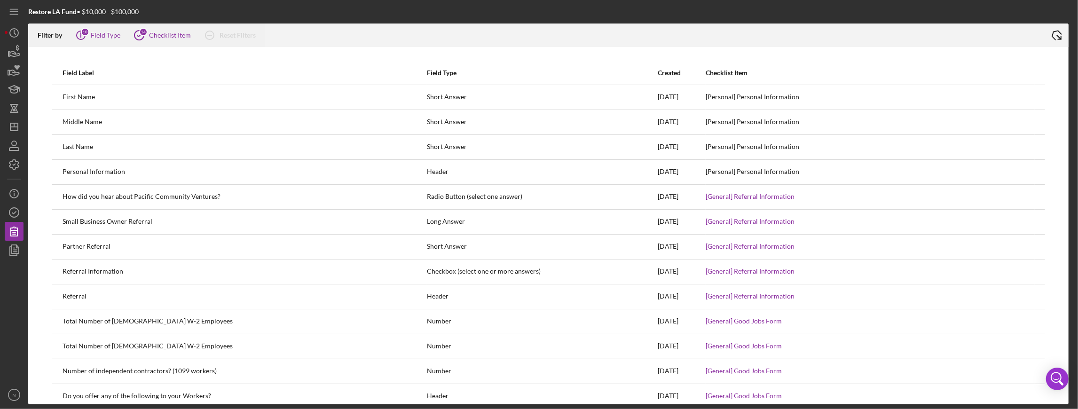
click at [1062, 37] on icon "Icon/Export" at bounding box center [1057, 36] width 24 height 24
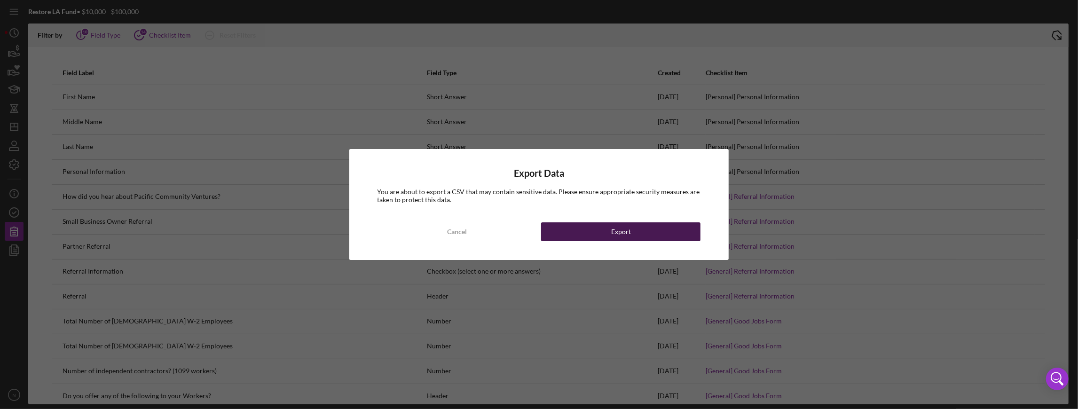
click at [647, 230] on button "Export" at bounding box center [620, 231] width 159 height 19
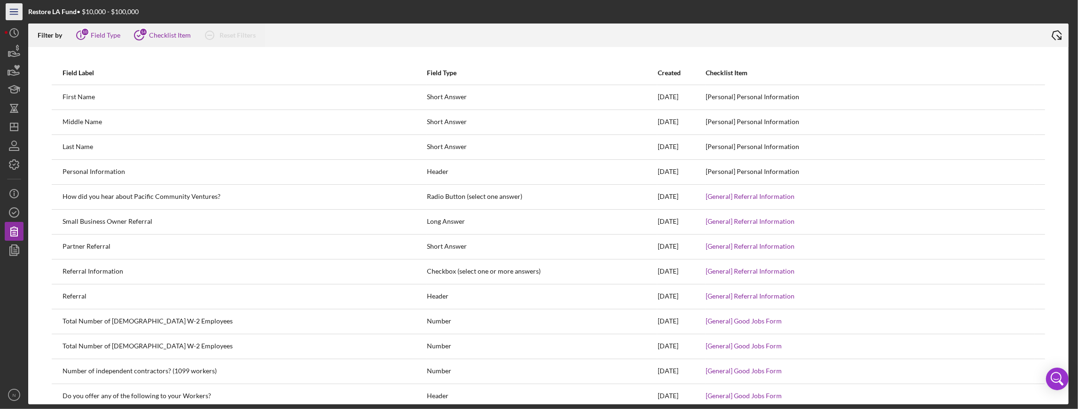
click at [11, 14] on line "button" at bounding box center [14, 14] width 8 height 0
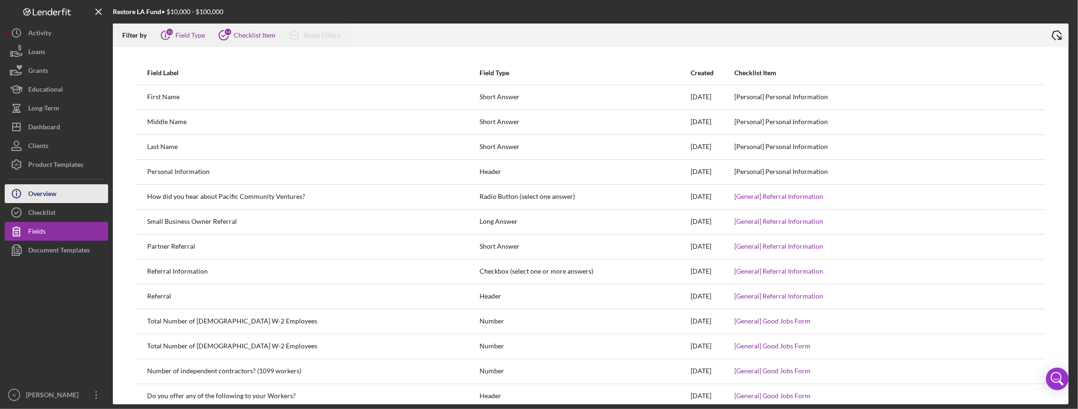
click at [65, 191] on button "Icon/Info Overview" at bounding box center [56, 193] width 103 height 19
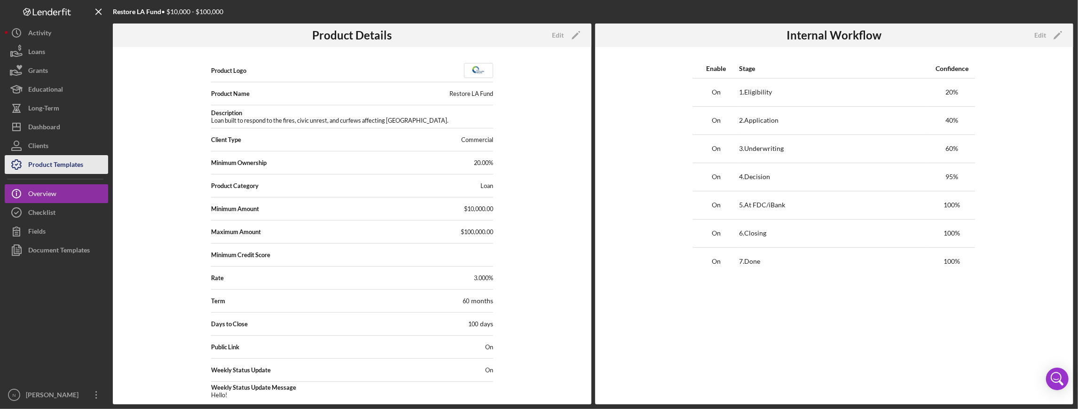
click at [60, 164] on div "Product Templates" at bounding box center [55, 165] width 55 height 21
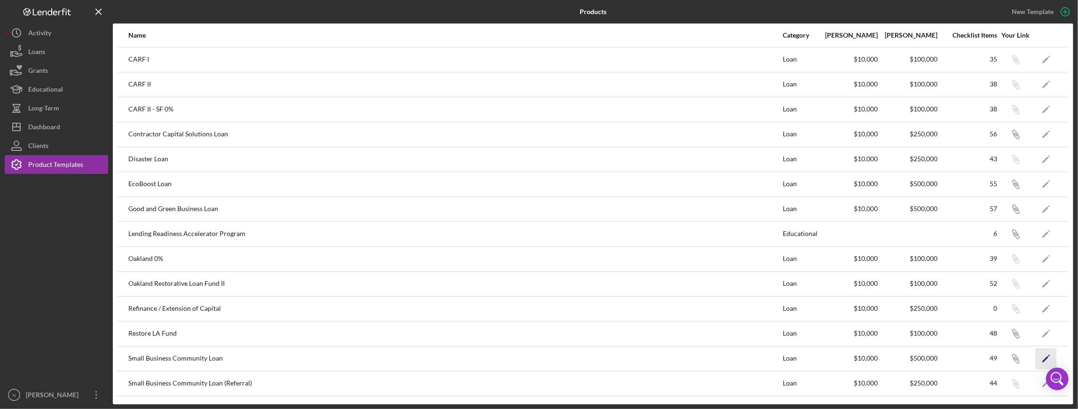
click at [1043, 348] on icon "Icon/Edit" at bounding box center [1046, 358] width 21 height 21
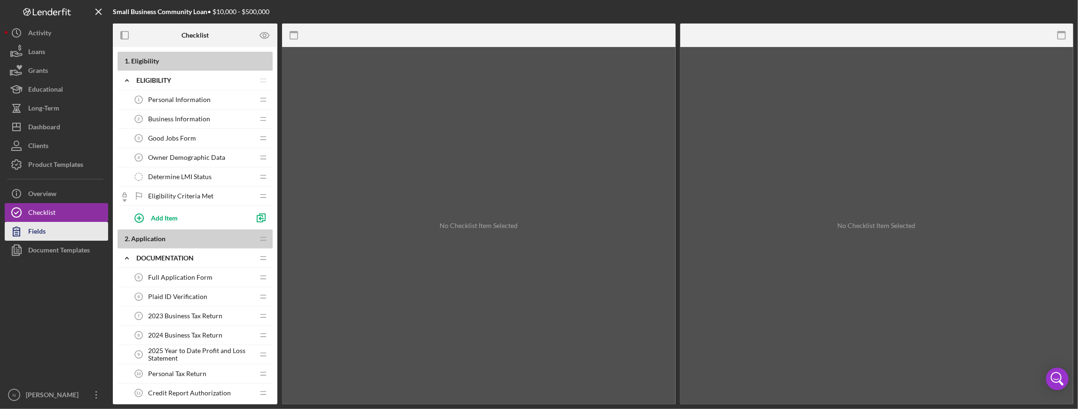
click at [51, 235] on button "Fields" at bounding box center [56, 231] width 103 height 19
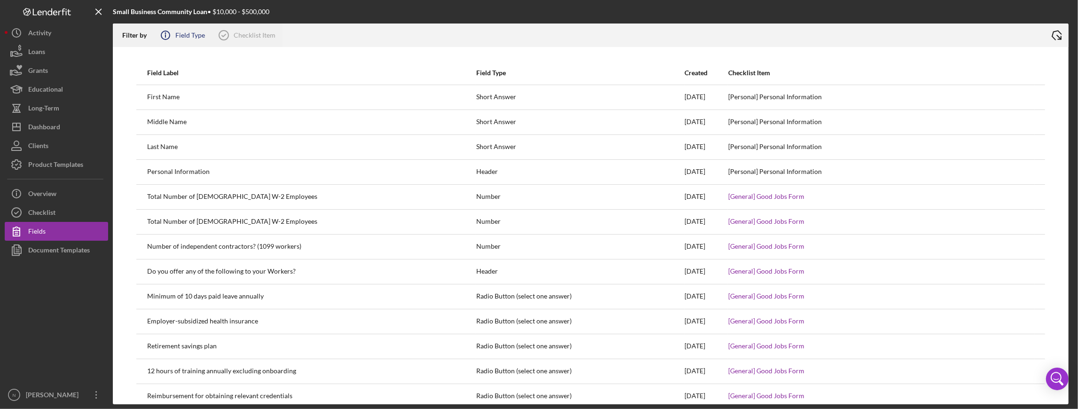
click at [170, 27] on icon "Icon/Info" at bounding box center [166, 36] width 24 height 24
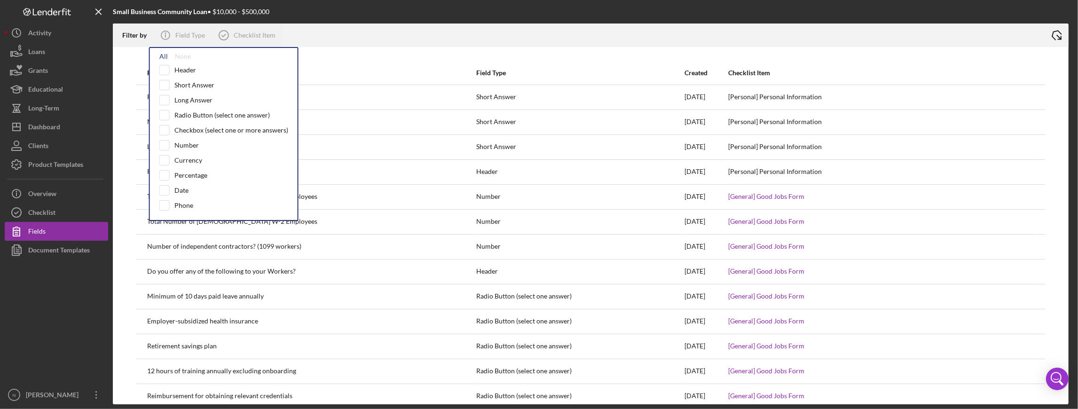
click at [165, 57] on div "All" at bounding box center [163, 57] width 8 height 8
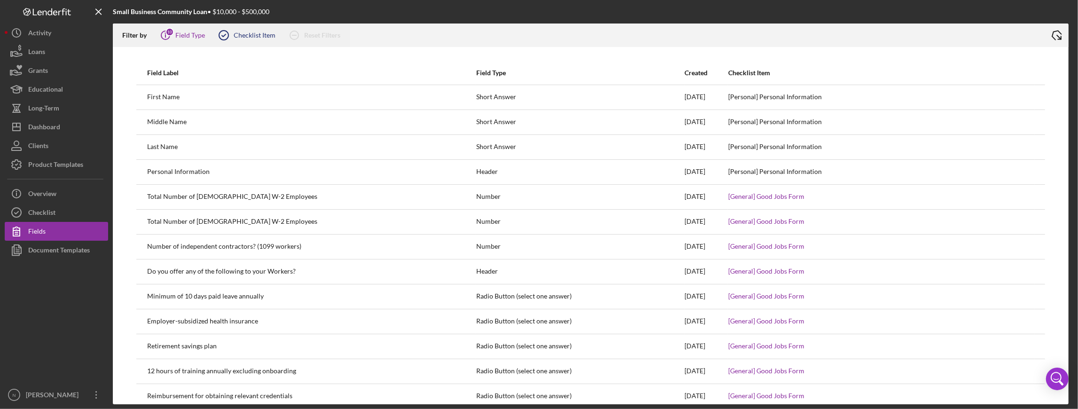
click at [219, 32] on icon at bounding box center [224, 36] width 24 height 24
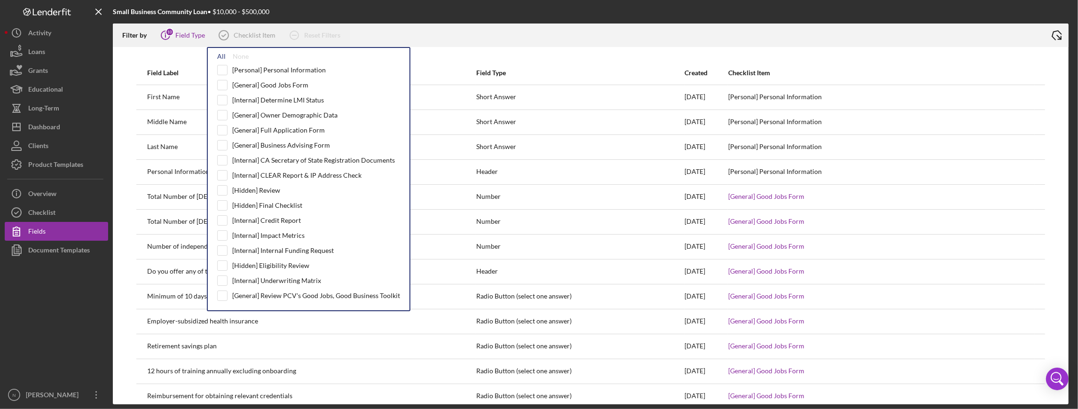
click at [220, 55] on div "All" at bounding box center [221, 57] width 8 height 8
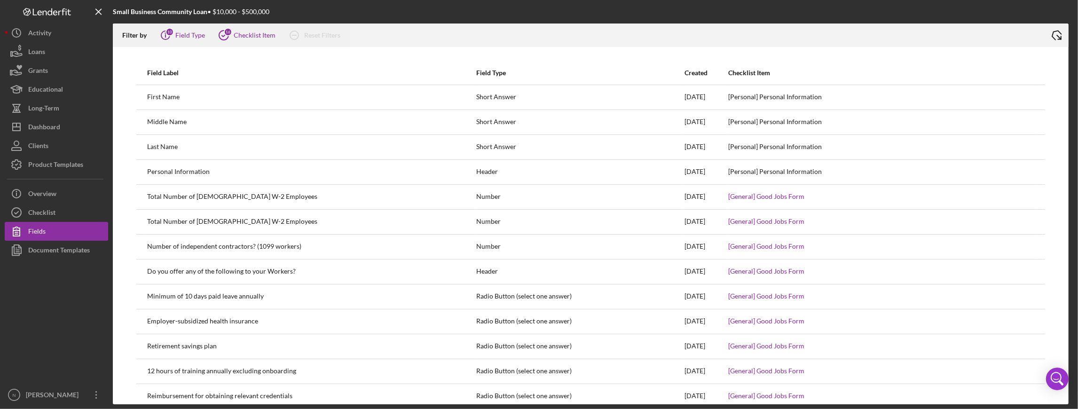
click at [1053, 39] on icon "Icon/Export" at bounding box center [1057, 36] width 24 height 24
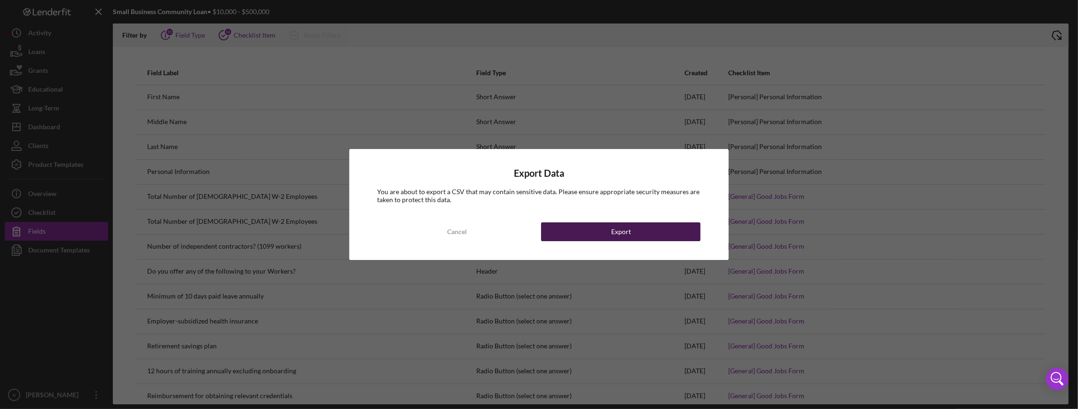
click at [616, 237] on div "Export" at bounding box center [621, 231] width 20 height 19
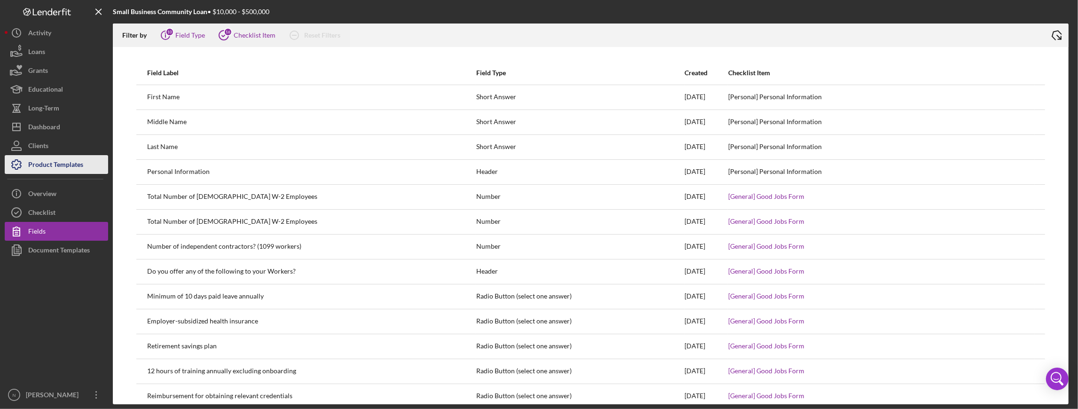
click at [76, 168] on div "Product Templates" at bounding box center [55, 165] width 55 height 21
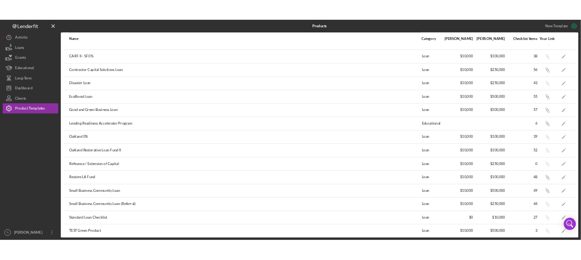
scroll to position [44, 0]
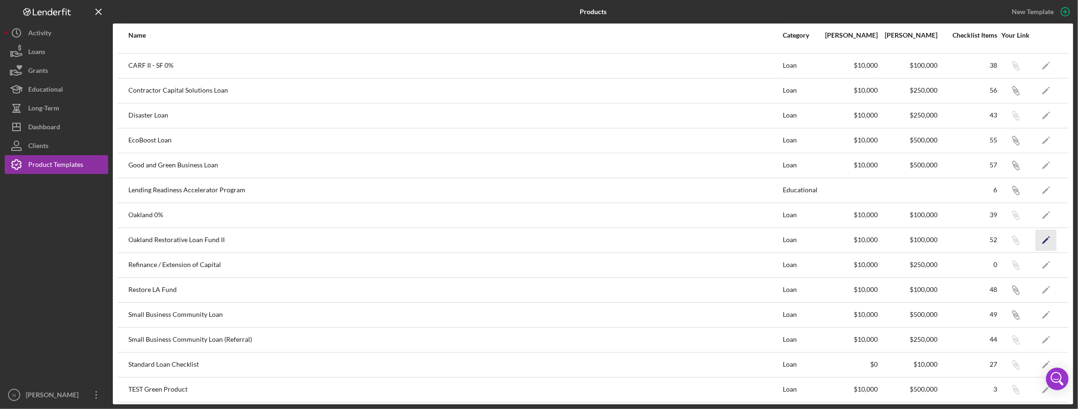
click at [1043, 241] on icon "Icon/Edit" at bounding box center [1046, 239] width 21 height 21
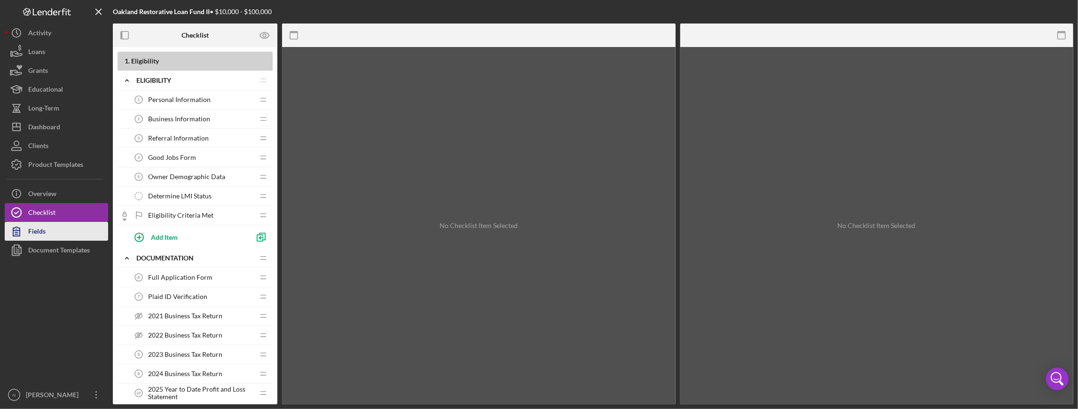
click at [65, 231] on button "Fields" at bounding box center [56, 231] width 103 height 19
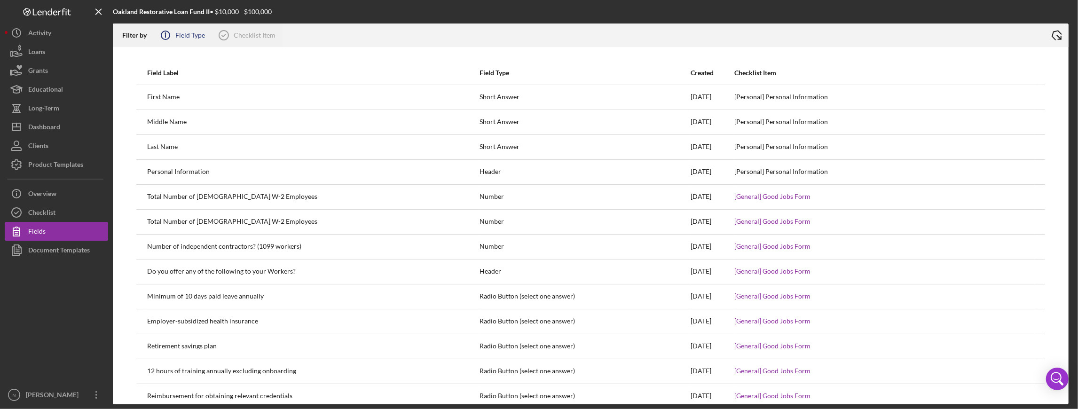
click at [166, 36] on line at bounding box center [166, 35] width 0 height 3
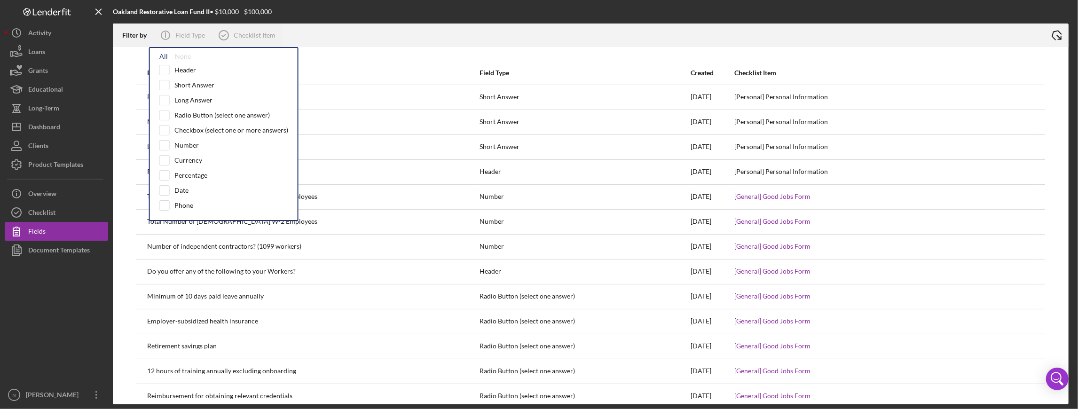
click at [159, 55] on div "All" at bounding box center [163, 57] width 8 height 8
click at [222, 35] on icon at bounding box center [224, 36] width 24 height 24
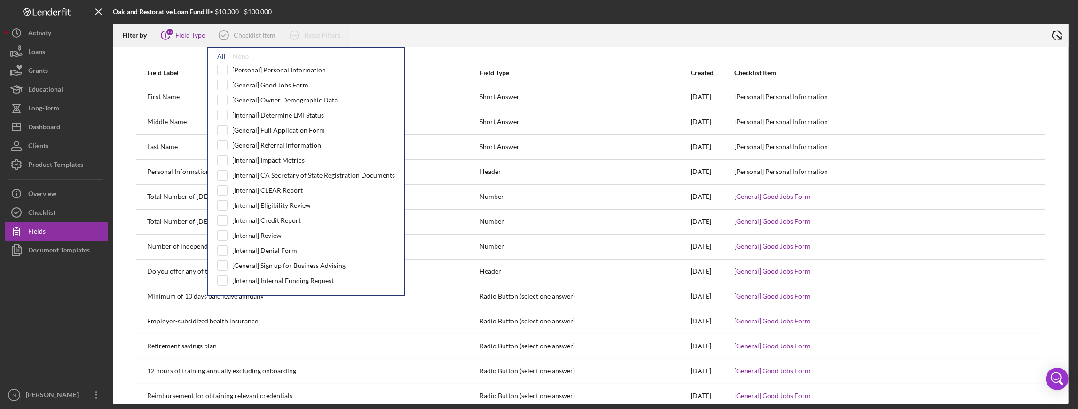
click at [221, 55] on div "All" at bounding box center [221, 57] width 8 height 8
click at [428, 40] on div at bounding box center [698, 36] width 696 height 24
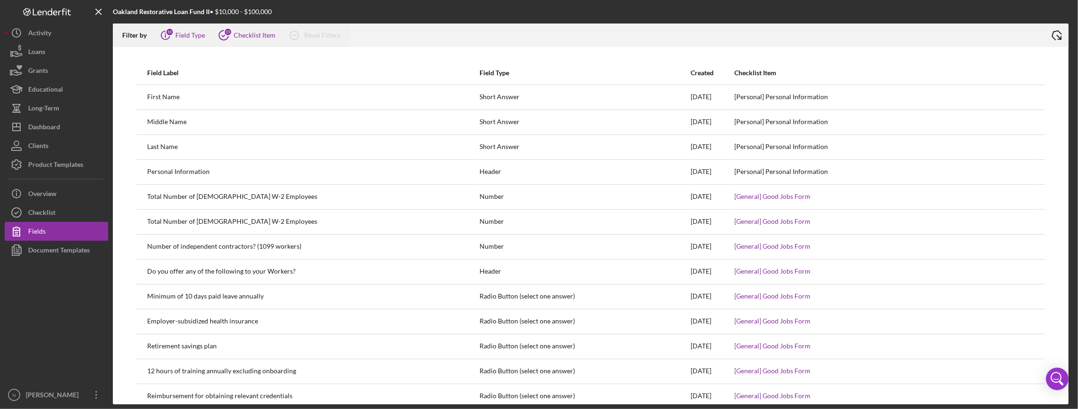
click at [1061, 32] on icon "Icon/Export" at bounding box center [1057, 36] width 24 height 24
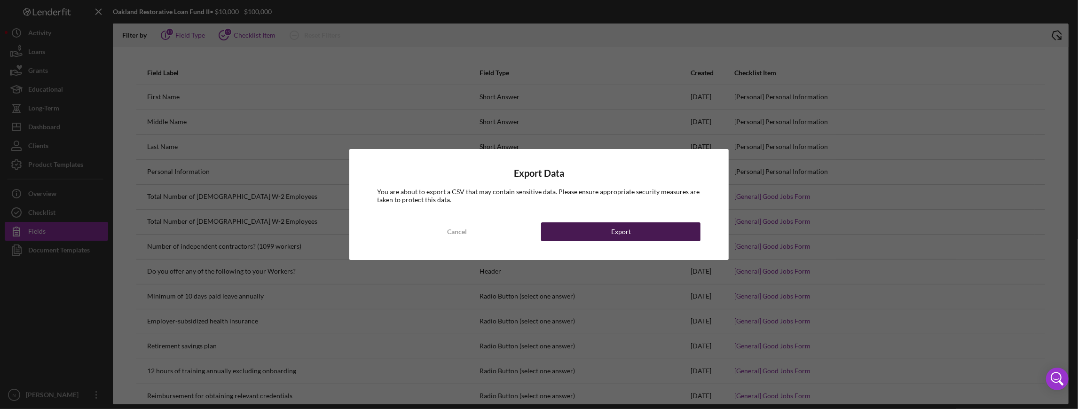
click at [659, 226] on button "Export" at bounding box center [620, 231] width 159 height 19
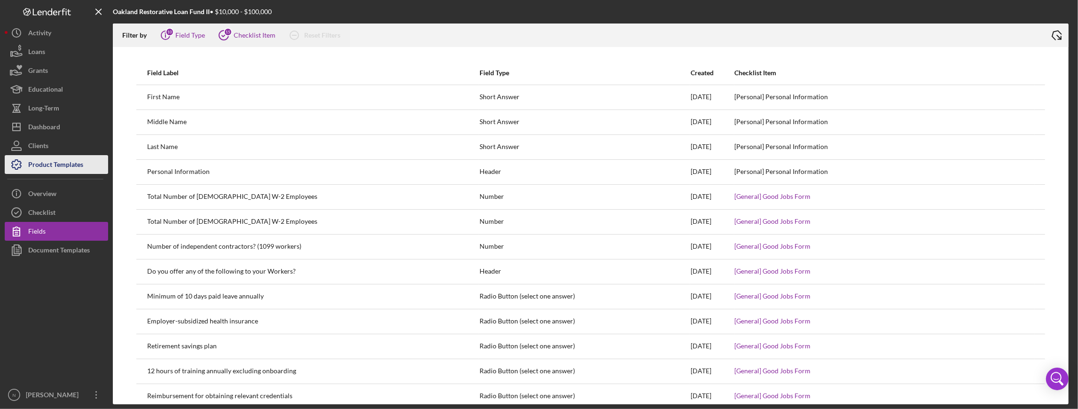
click at [44, 166] on div "Product Templates" at bounding box center [55, 165] width 55 height 21
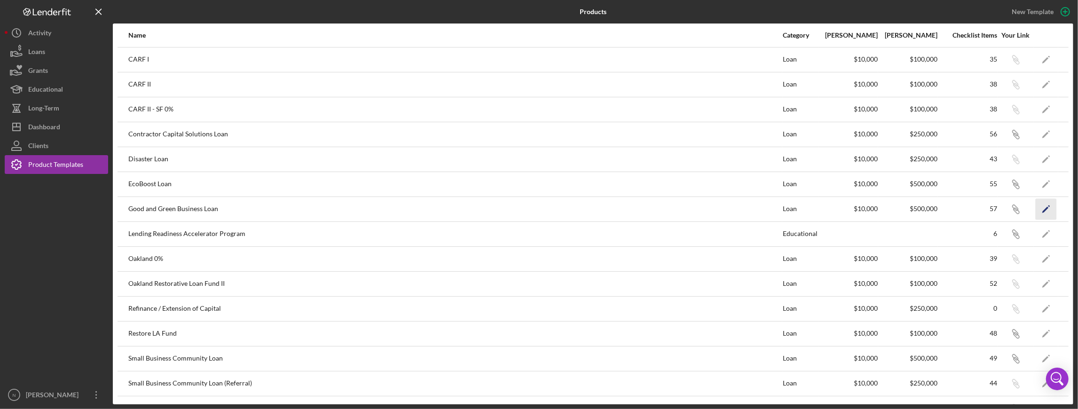
click at [1047, 207] on icon "Icon/Edit" at bounding box center [1046, 208] width 21 height 21
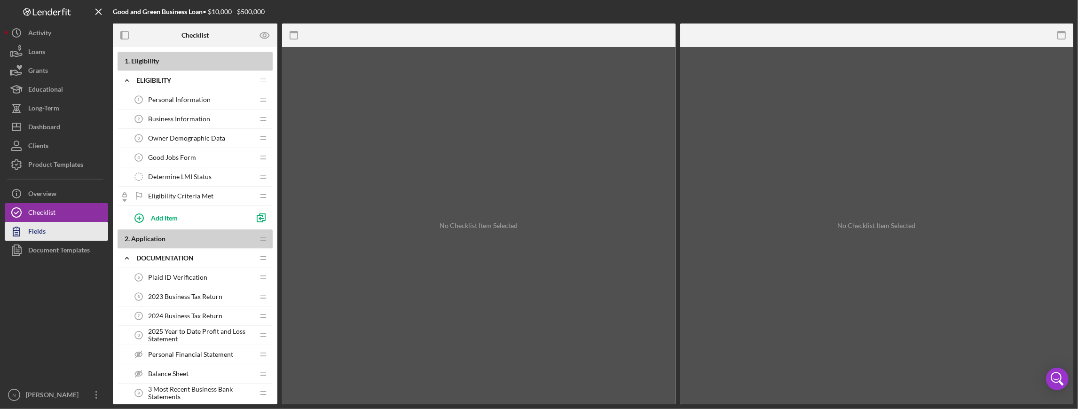
click at [65, 236] on button "Fields" at bounding box center [56, 231] width 103 height 19
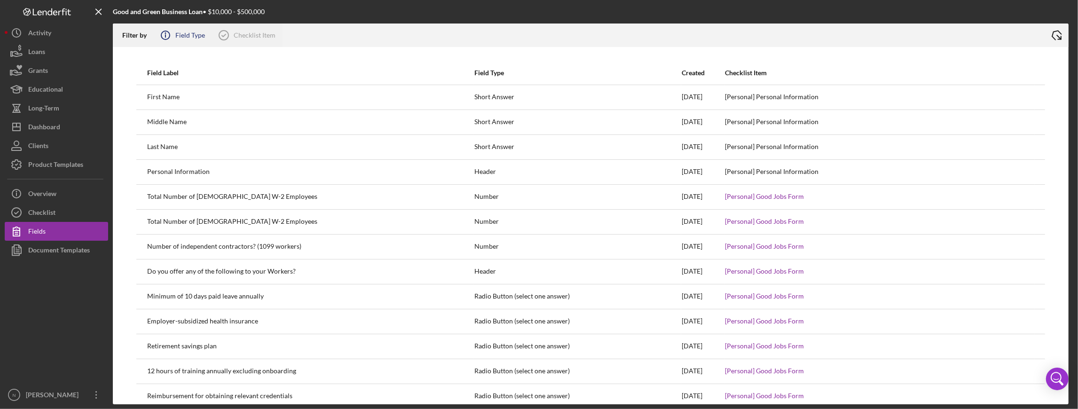
click at [162, 38] on circle at bounding box center [165, 35] width 8 height 8
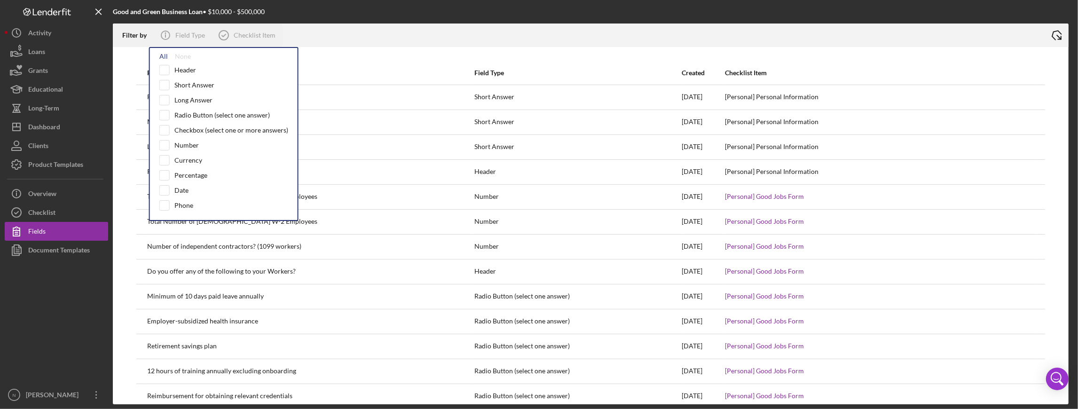
click at [161, 57] on div "All" at bounding box center [163, 57] width 8 height 8
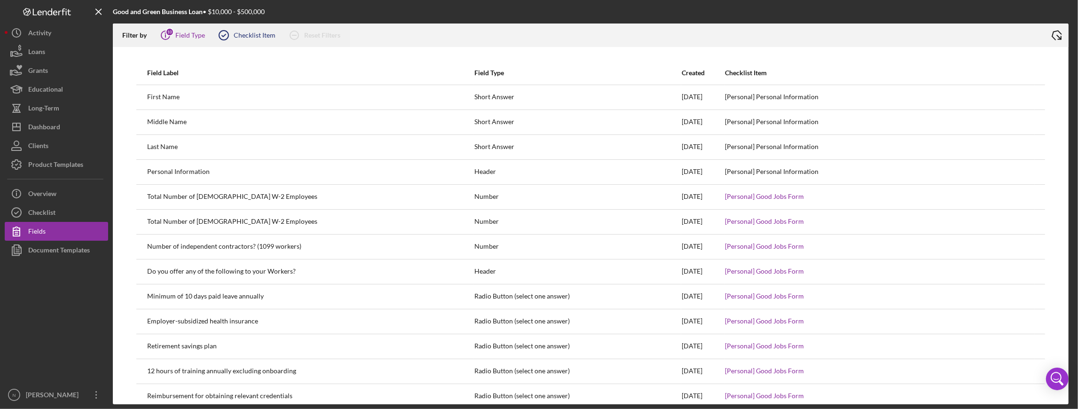
click at [220, 31] on icon at bounding box center [224, 36] width 24 height 24
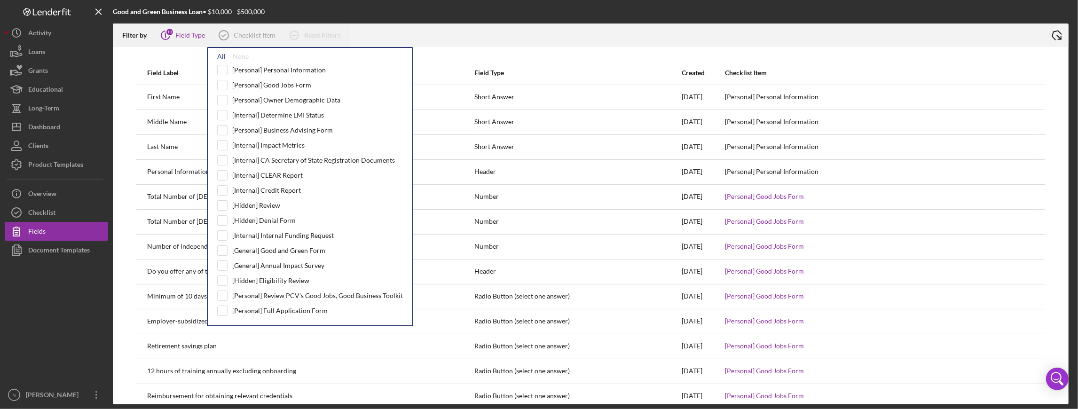
click at [222, 58] on div "All" at bounding box center [221, 57] width 8 height 8
click at [1054, 41] on icon "Icon/Export" at bounding box center [1057, 36] width 24 height 24
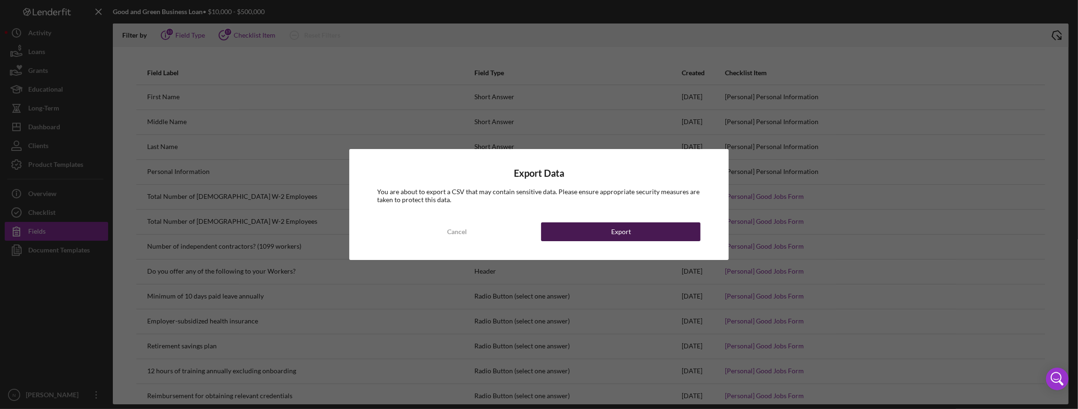
click at [618, 226] on div "Export" at bounding box center [621, 231] width 20 height 19
